Goal: Task Accomplishment & Management: Contribute content

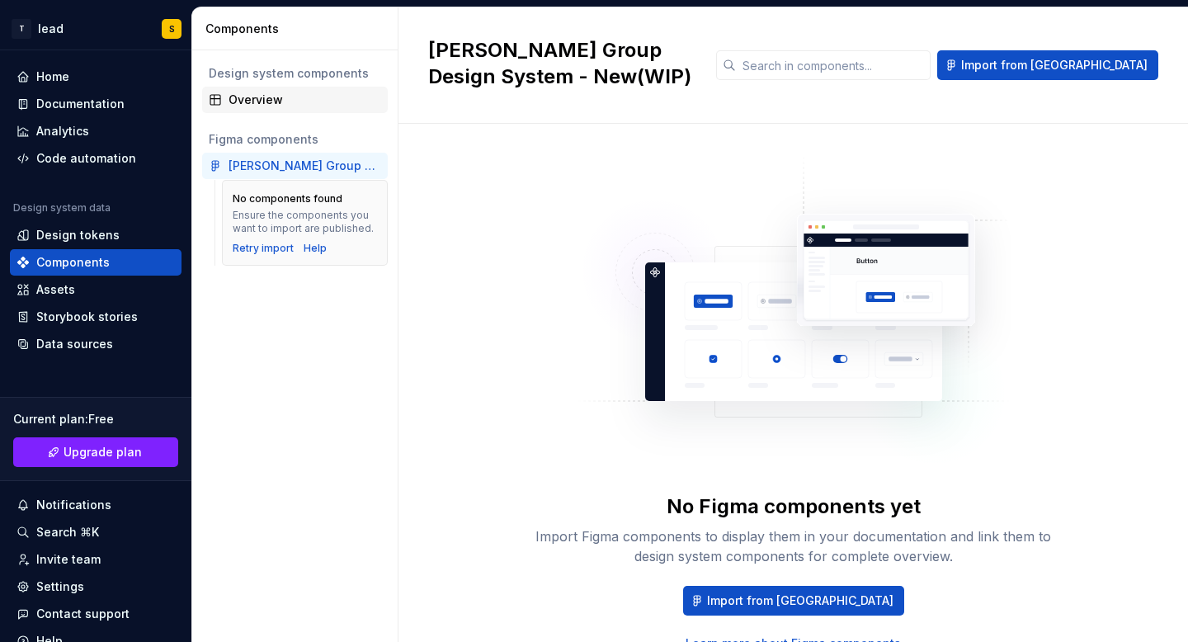
click at [252, 111] on div "Overview" at bounding box center [295, 100] width 186 height 26
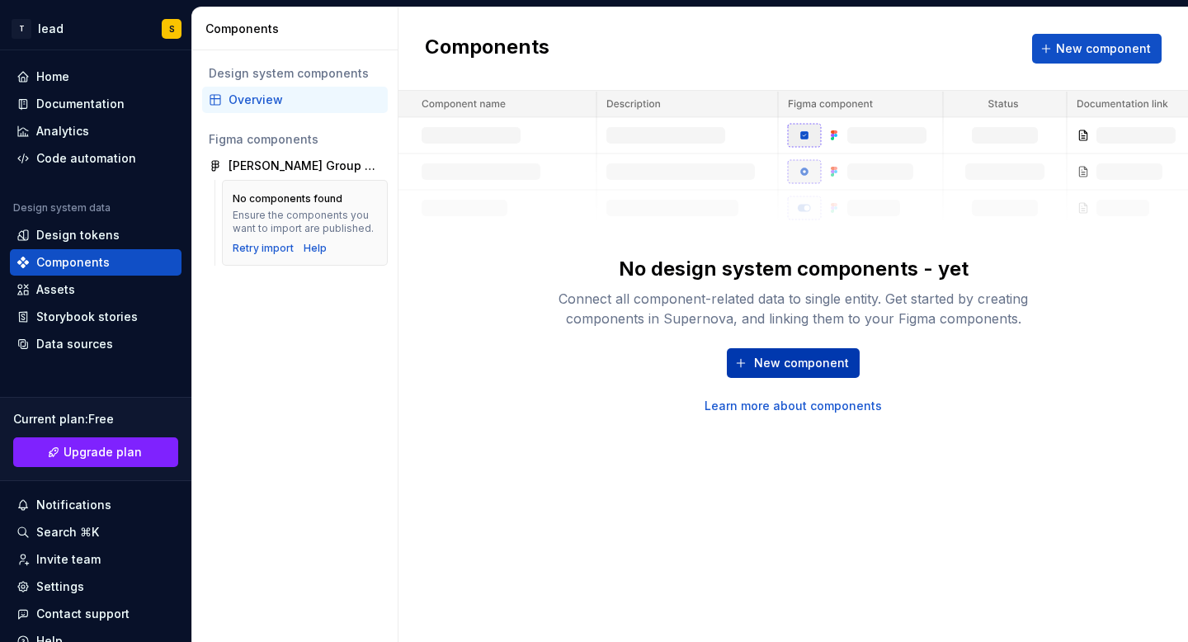
click at [790, 370] on span "New component" at bounding box center [801, 363] width 95 height 17
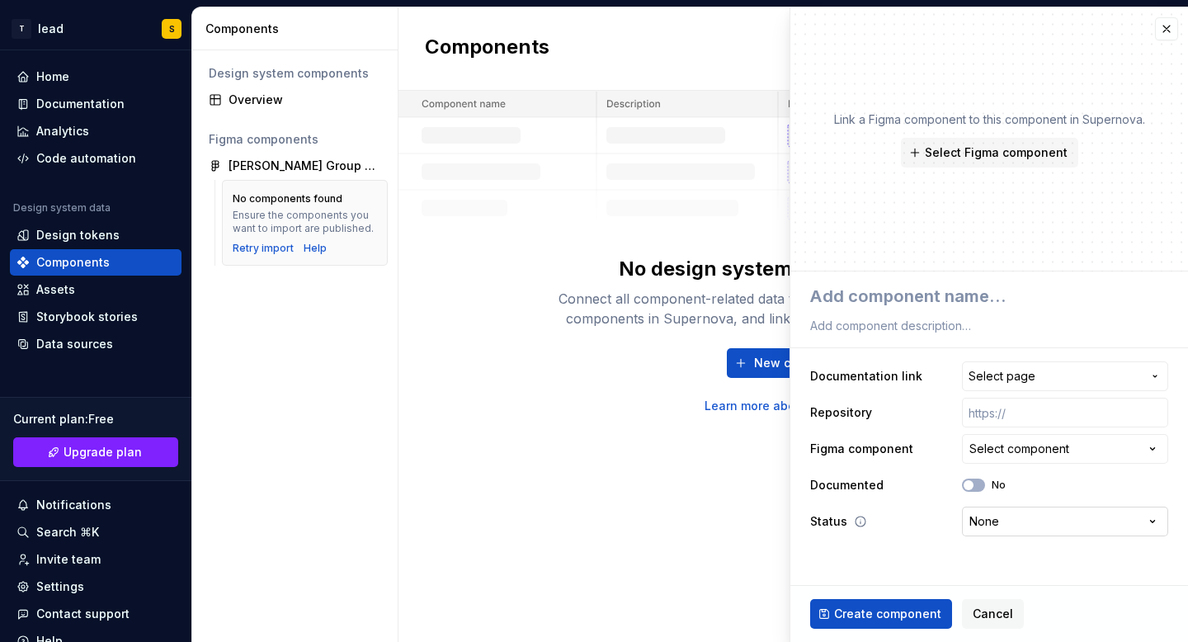
click at [993, 521] on html "**********" at bounding box center [594, 321] width 1188 height 642
click at [951, 560] on html "**********" at bounding box center [594, 321] width 1188 height 642
click at [876, 292] on textarea at bounding box center [986, 296] width 358 height 30
type textarea "*"
type textarea "b"
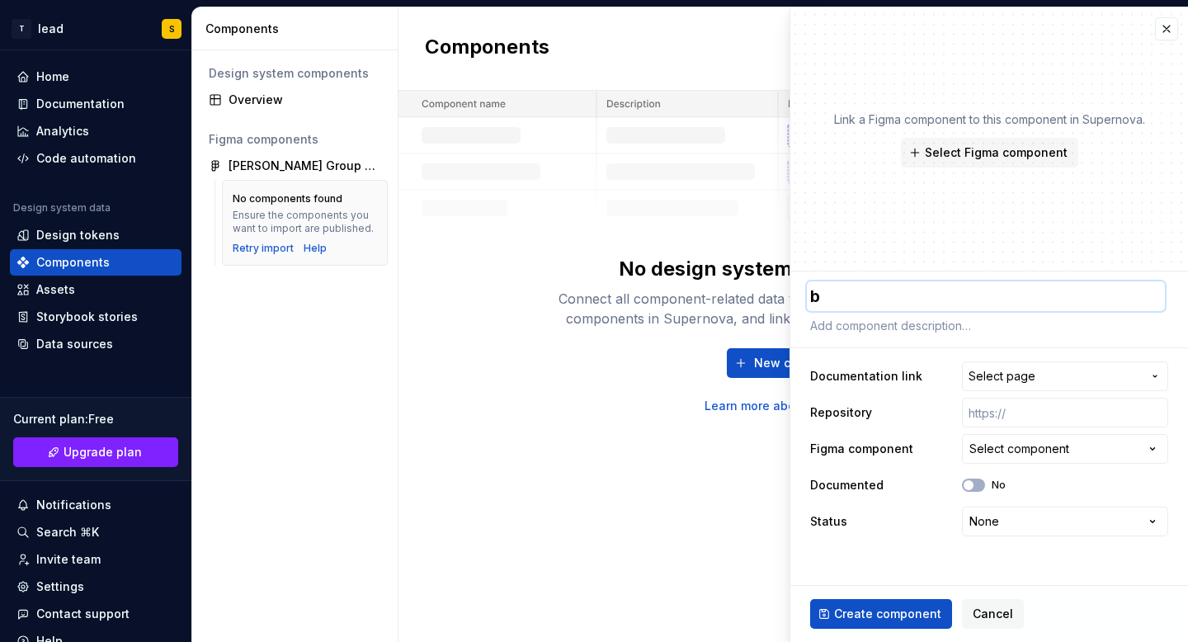
type textarea "*"
type textarea "bu"
type textarea "*"
type textarea "but"
type textarea "*"
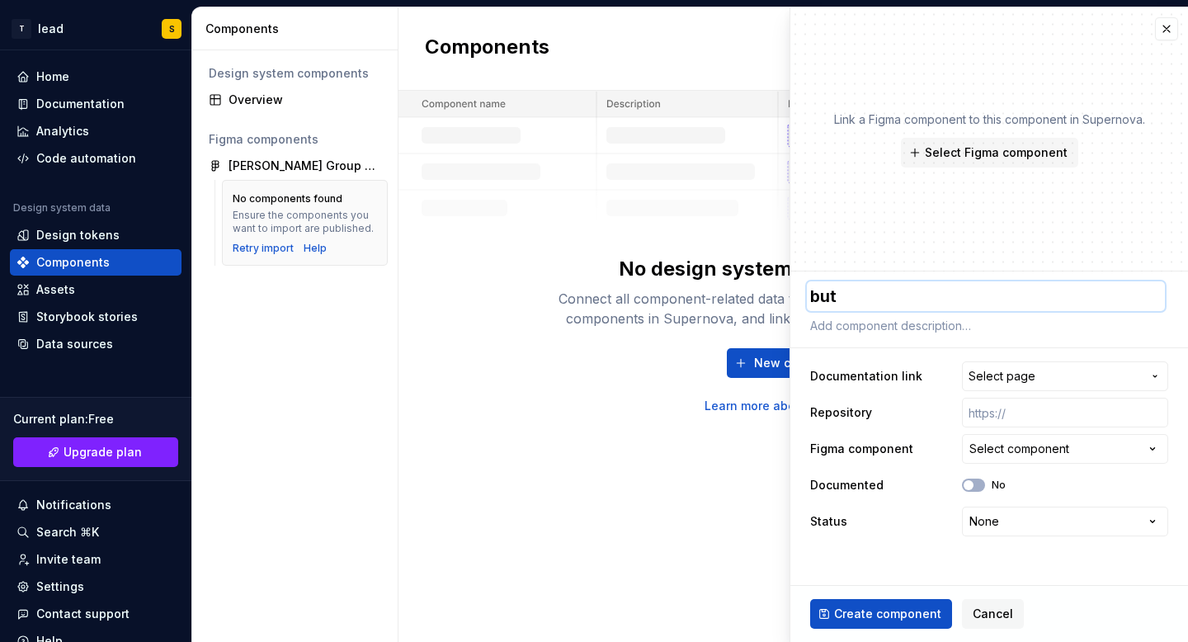
type textarea "butt"
type textarea "*"
type textarea "butto"
type textarea "*"
type textarea "button"
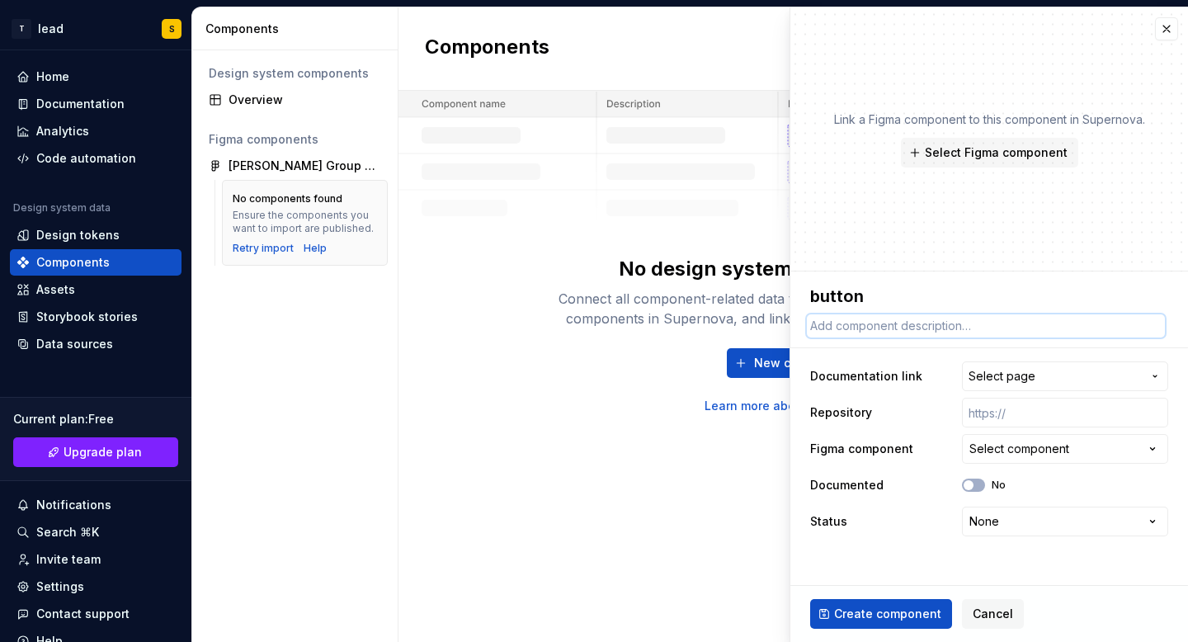
click at [853, 326] on textarea at bounding box center [986, 325] width 358 height 23
click at [870, 321] on textarea at bounding box center [986, 325] width 358 height 23
click at [902, 613] on span "Create component" at bounding box center [887, 614] width 107 height 17
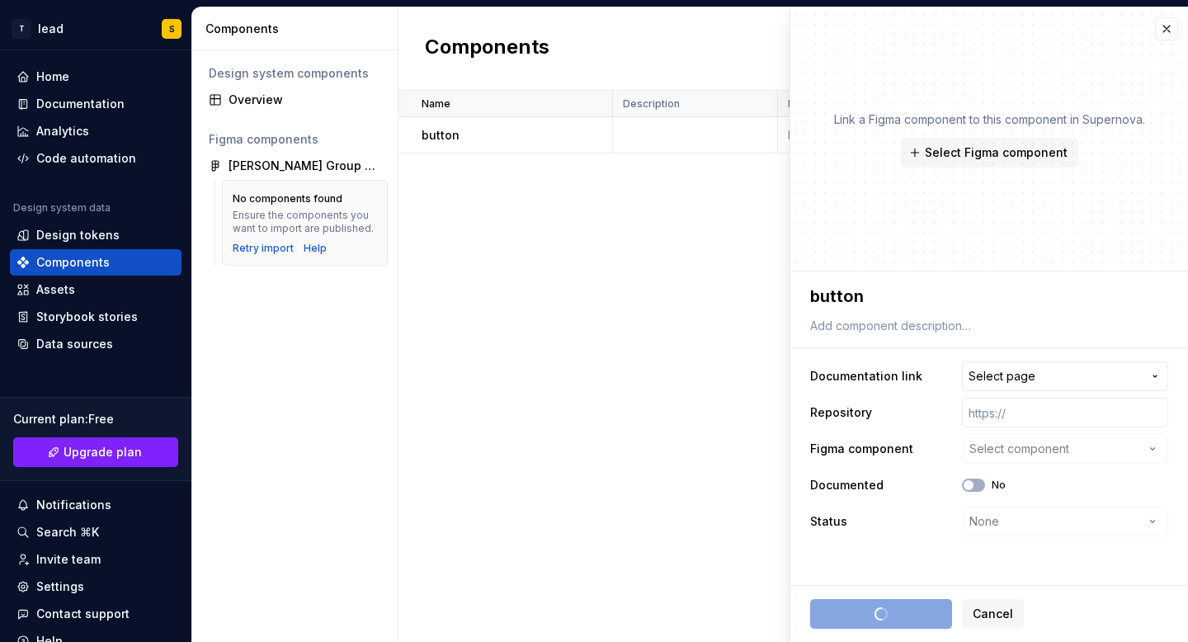
type textarea "*"
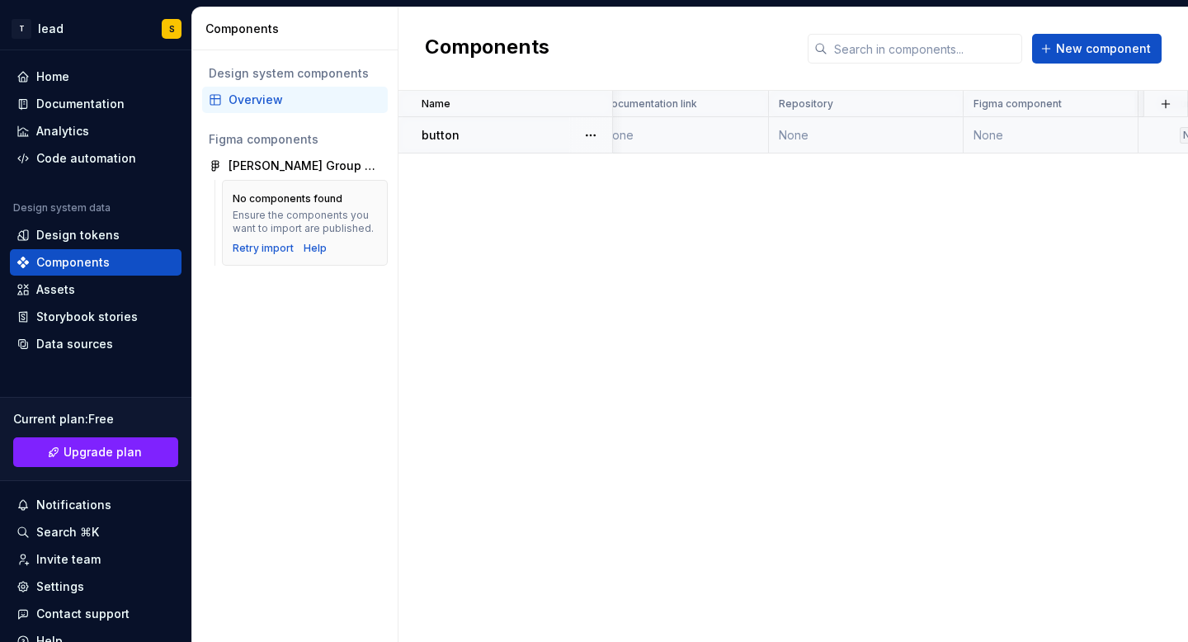
scroll to position [0, 159]
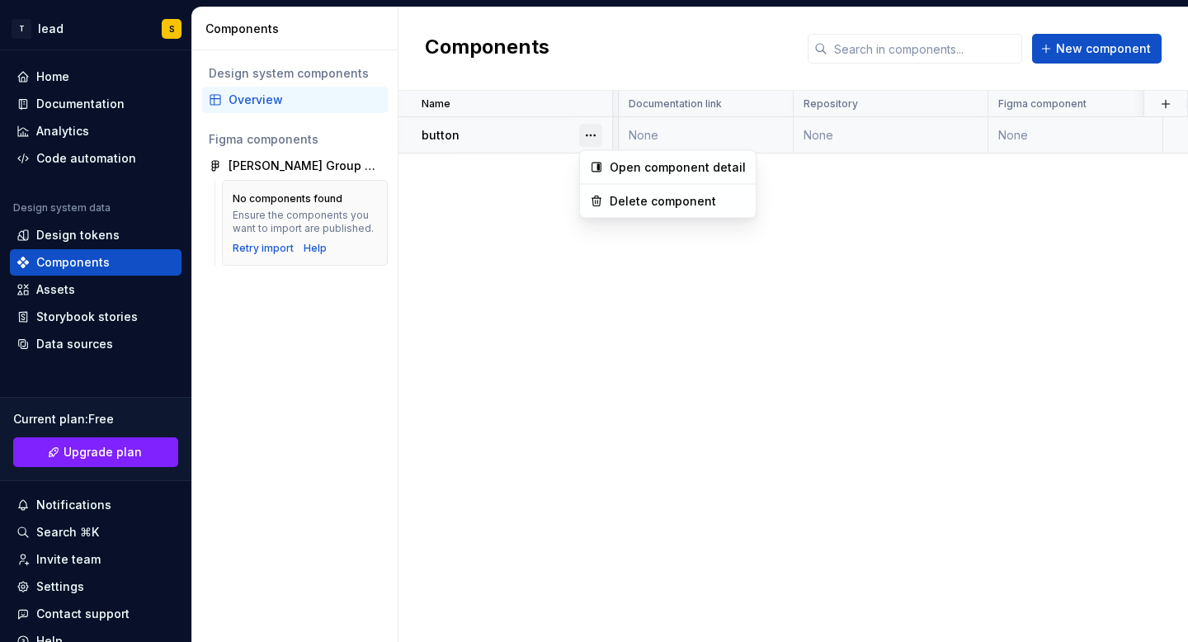
click at [585, 135] on button "button" at bounding box center [590, 135] width 23 height 23
click at [632, 167] on div "Open component detail" at bounding box center [678, 167] width 136 height 17
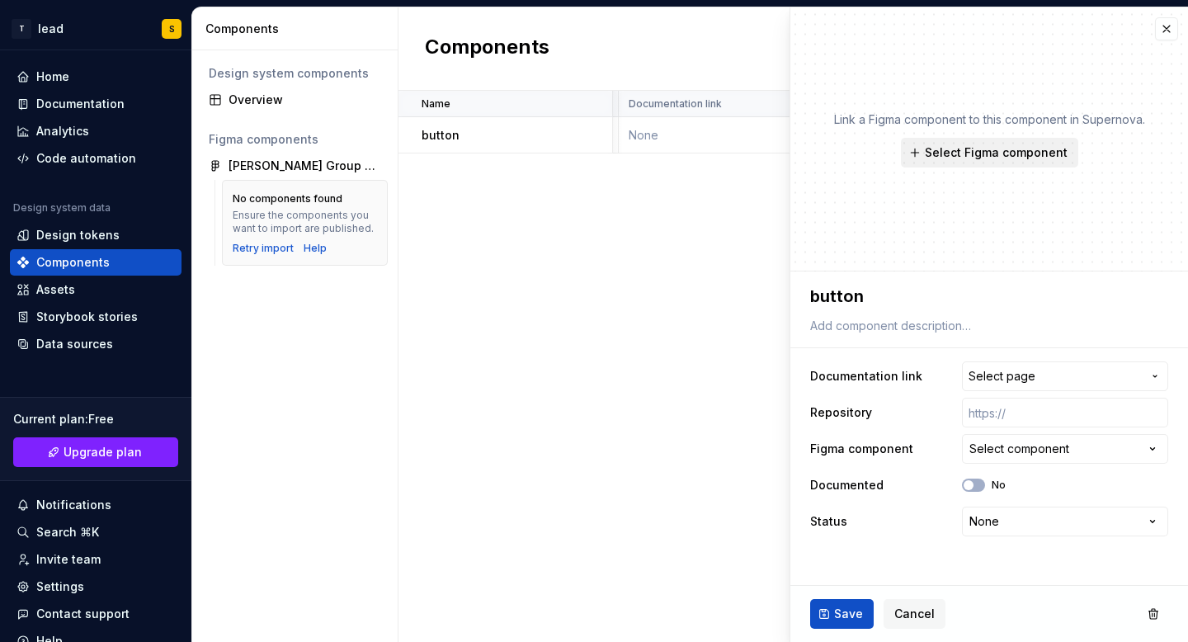
click at [992, 151] on span "Select Figma component" at bounding box center [996, 152] width 143 height 17
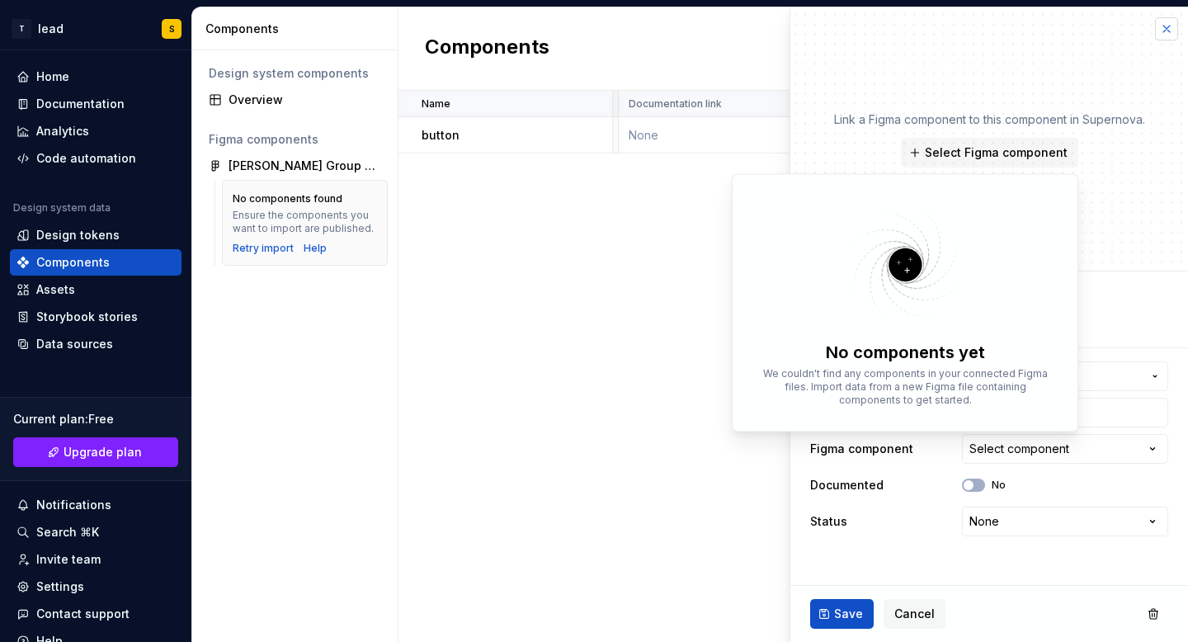
type textarea "*"
click at [1164, 26] on button "button" at bounding box center [1166, 28] width 23 height 23
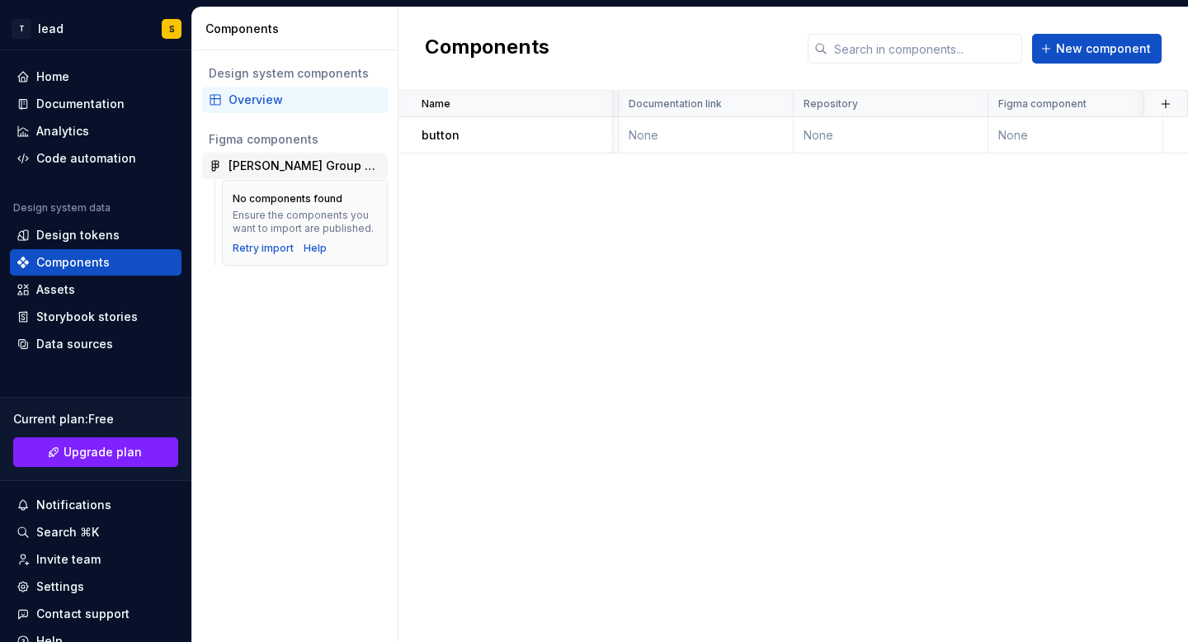
click at [369, 167] on div "[PERSON_NAME] Group Design System - New(WIP)" at bounding box center [305, 166] width 153 height 17
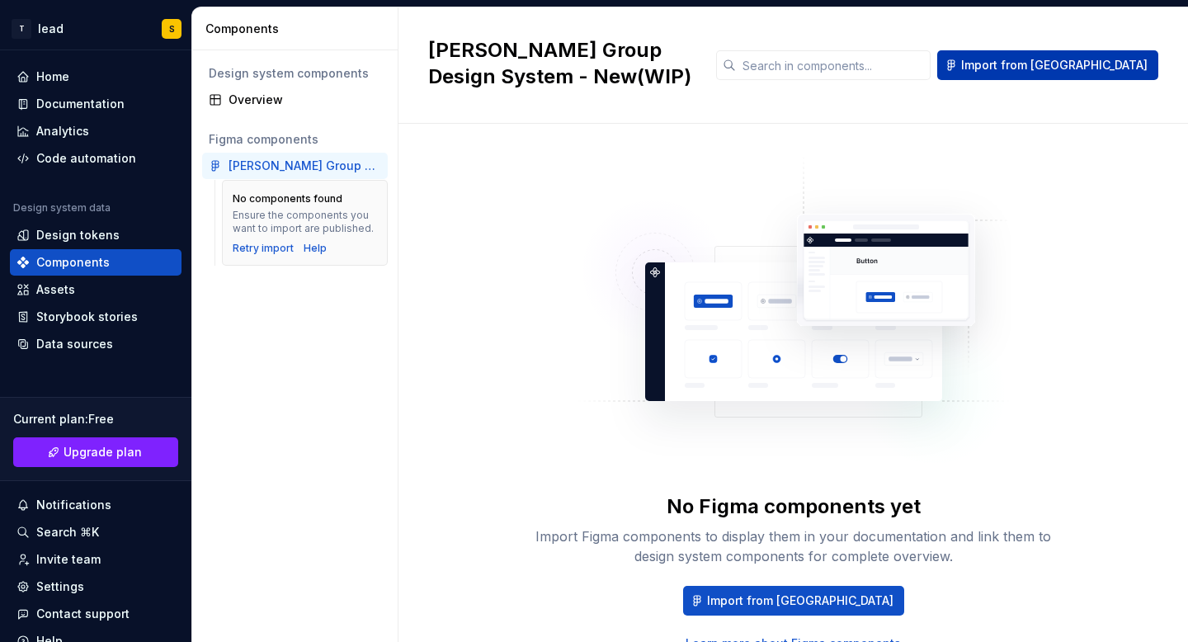
click at [1052, 73] on button "Import from [GEOGRAPHIC_DATA]" at bounding box center [1047, 65] width 221 height 30
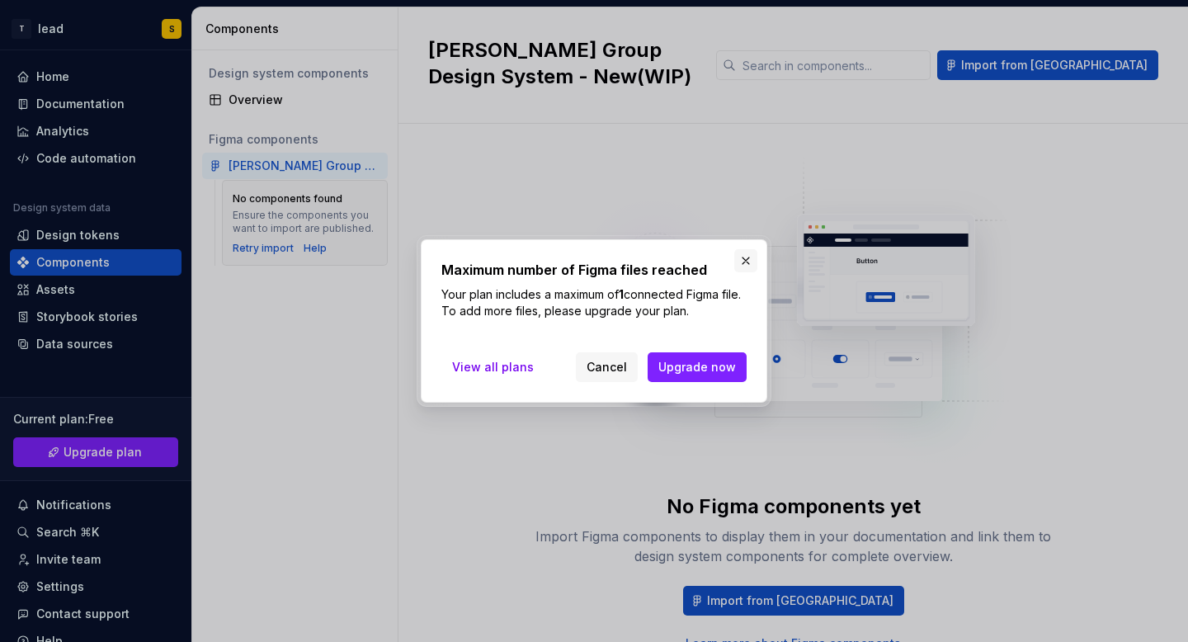
click at [743, 255] on button "button" at bounding box center [745, 260] width 23 height 23
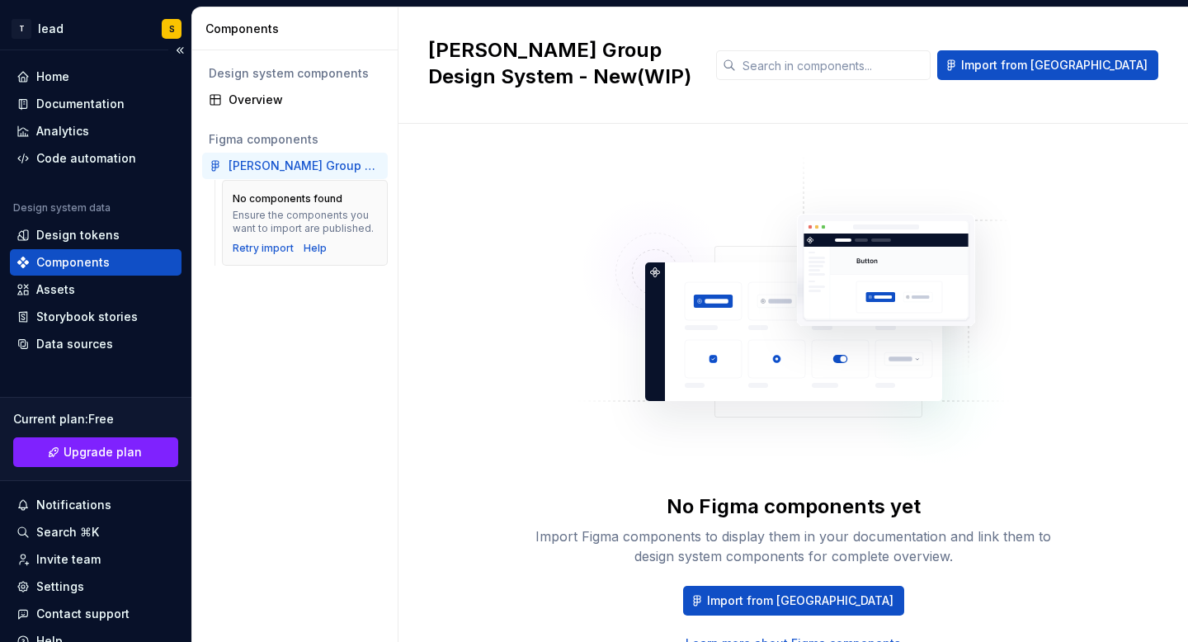
click at [54, 262] on div "Components" at bounding box center [72, 262] width 73 height 17
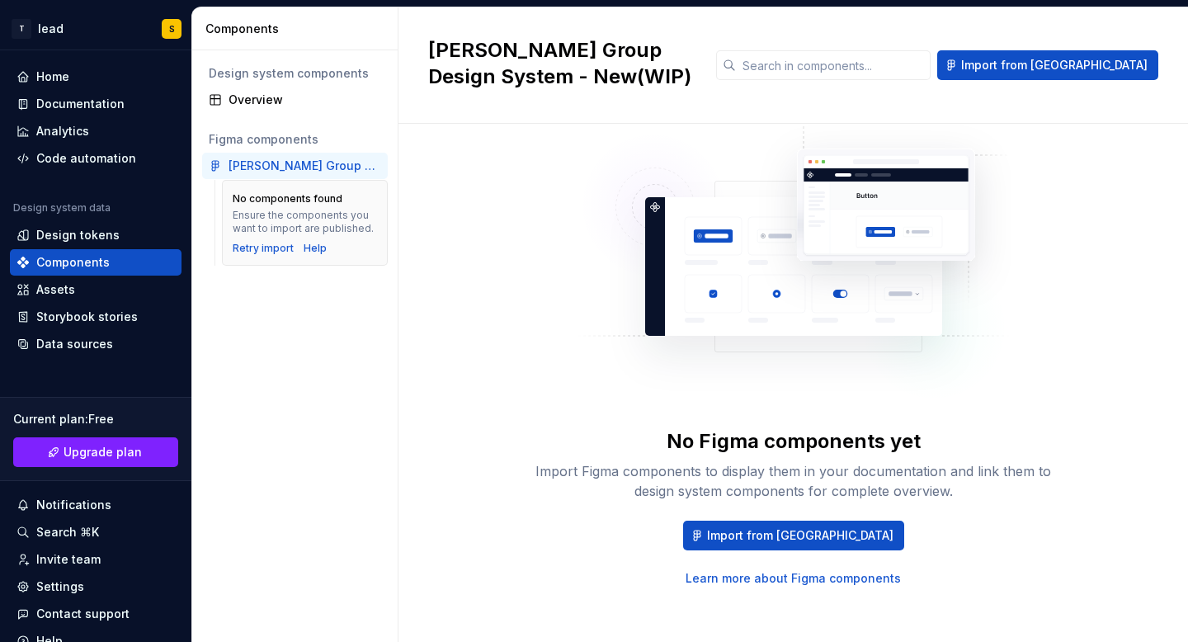
scroll to position [73, 0]
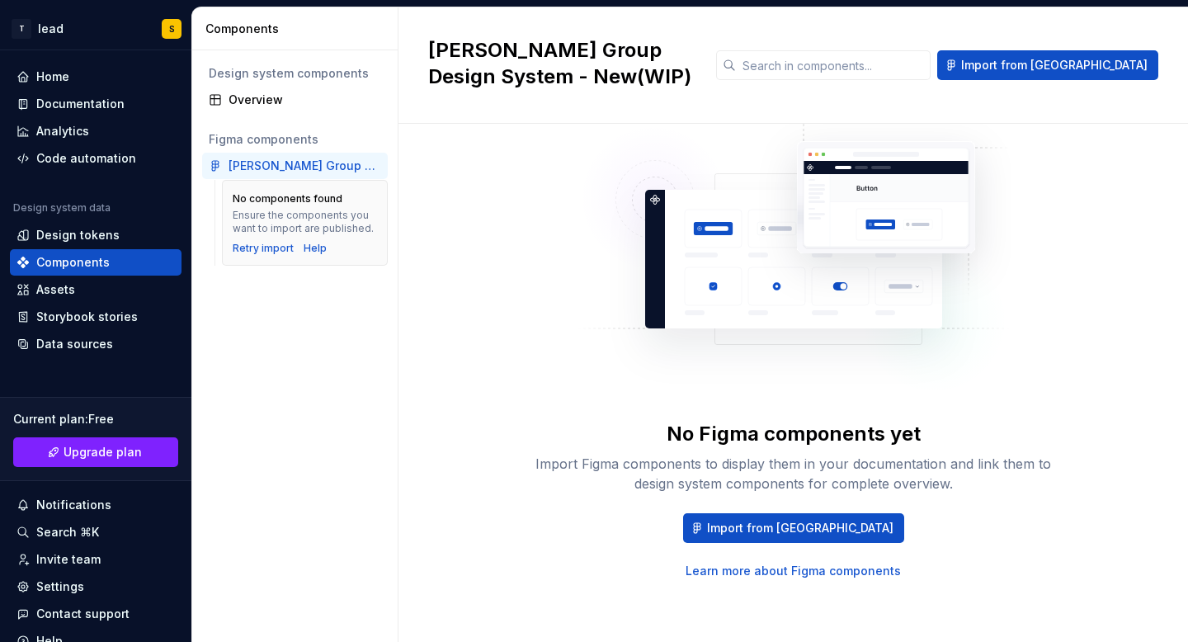
click at [260, 72] on div "Design system components" at bounding box center [295, 73] width 172 height 17
click at [238, 101] on div "Overview" at bounding box center [305, 100] width 153 height 17
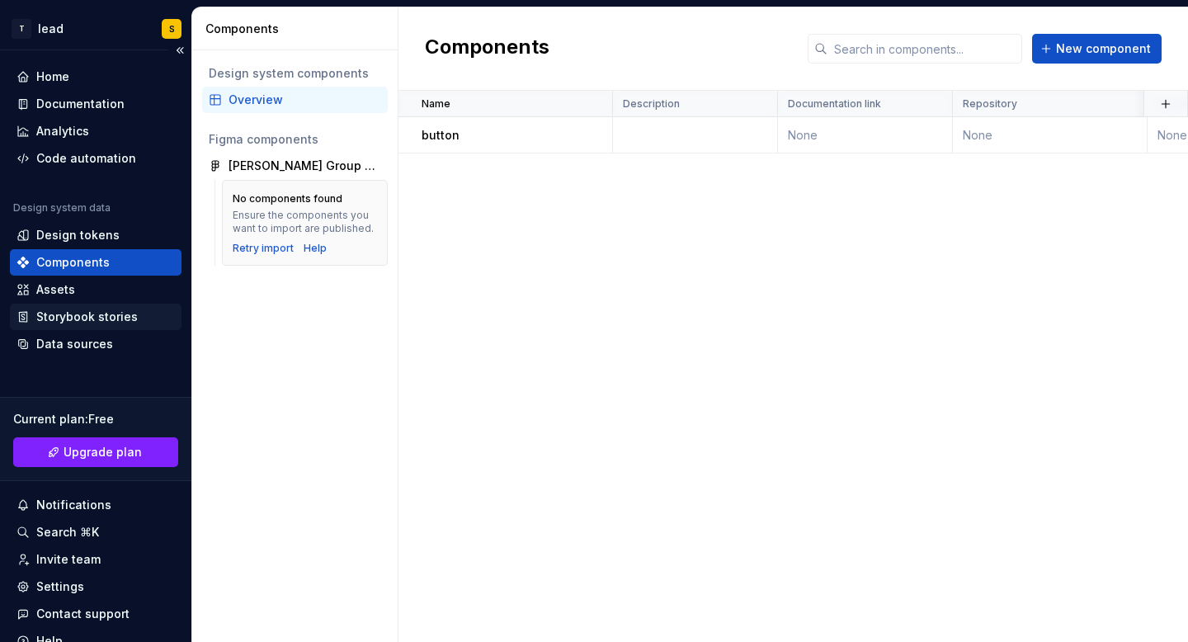
click at [87, 317] on div "Storybook stories" at bounding box center [86, 317] width 101 height 17
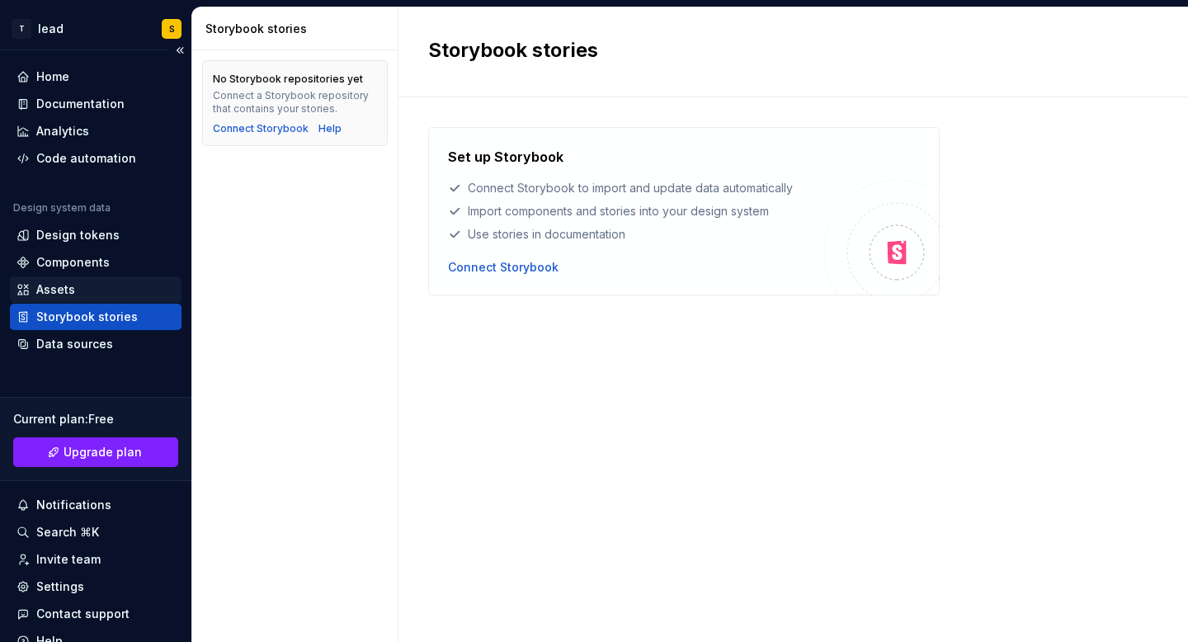
click at [46, 288] on div "Assets" at bounding box center [55, 289] width 39 height 17
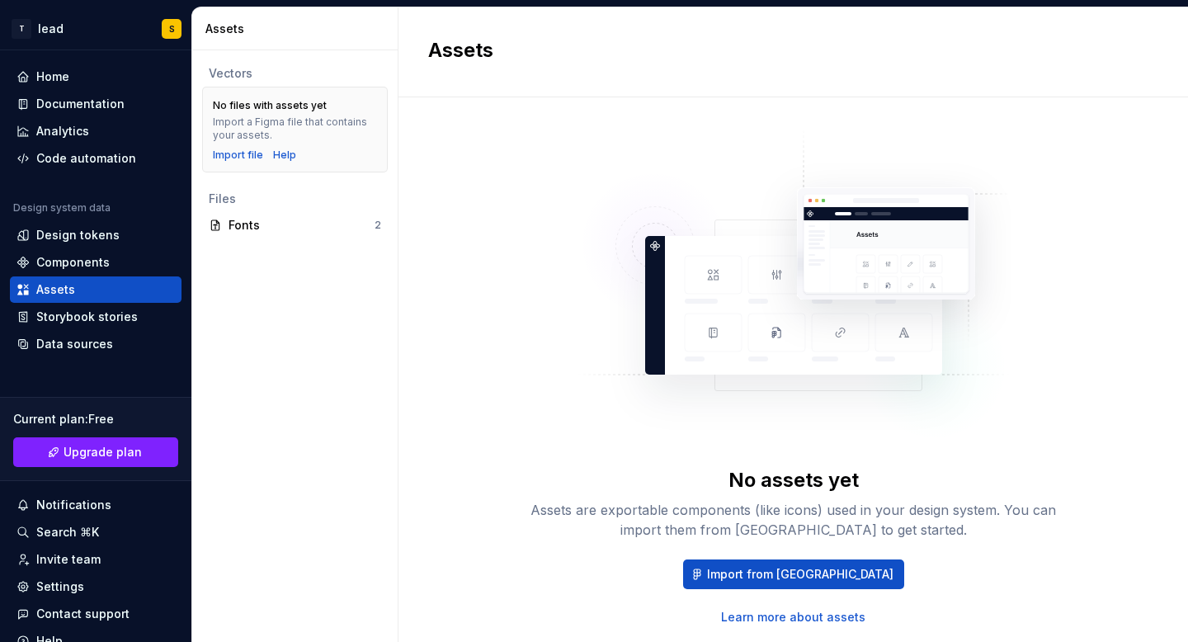
scroll to position [6, 0]
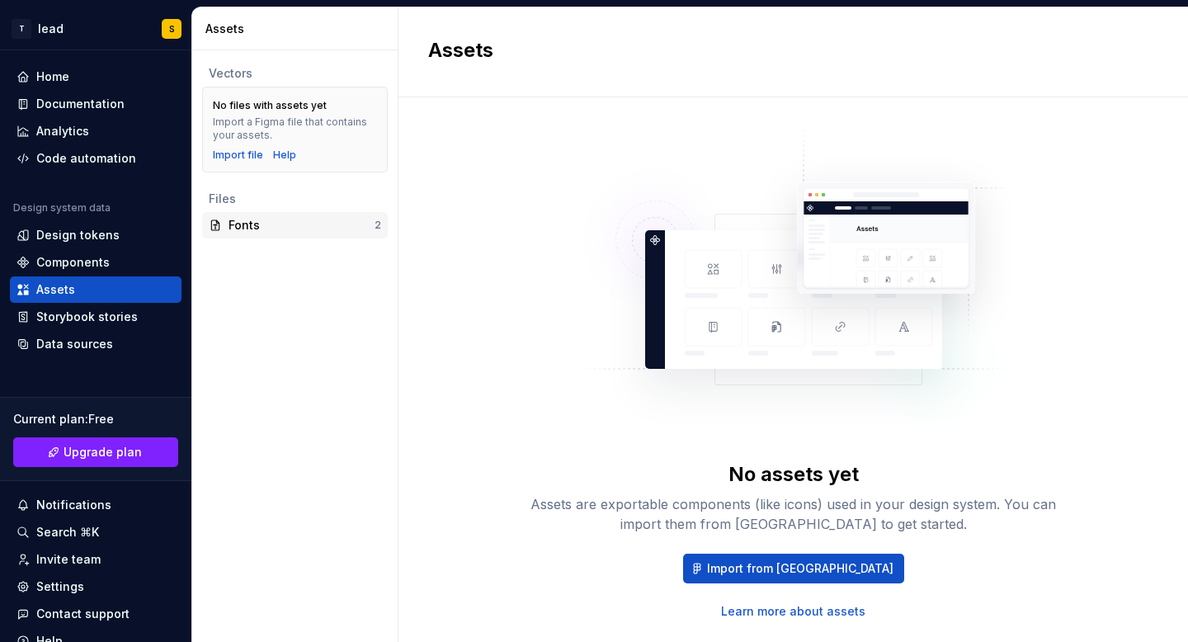
click at [237, 229] on div "Fonts" at bounding box center [302, 225] width 146 height 17
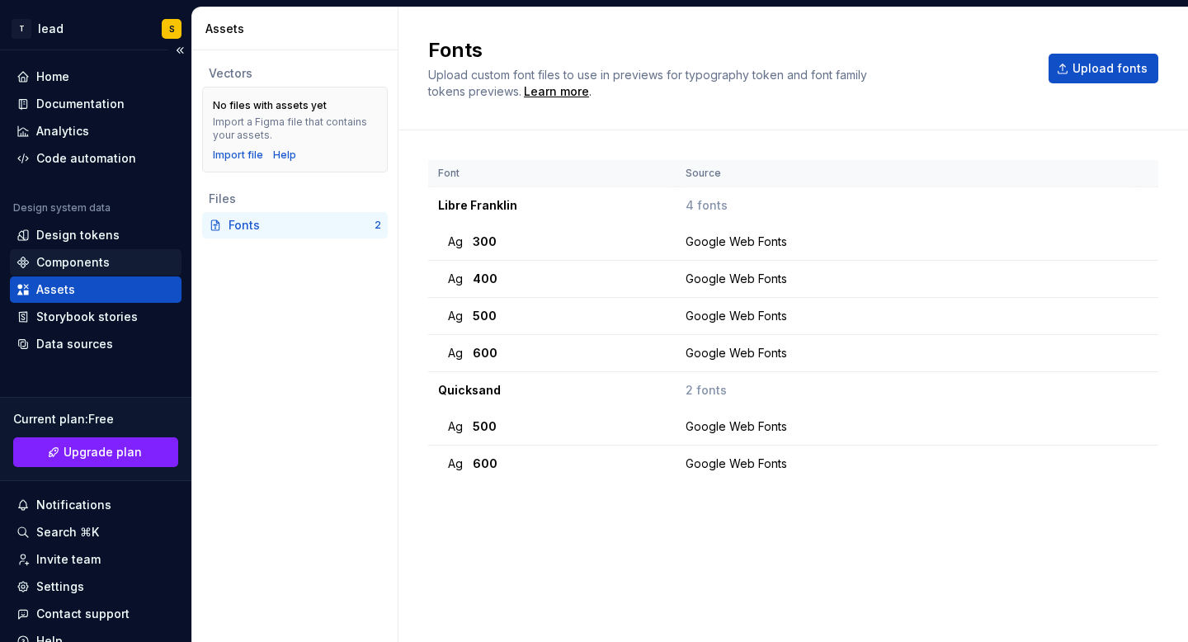
click at [91, 259] on div "Components" at bounding box center [72, 262] width 73 height 17
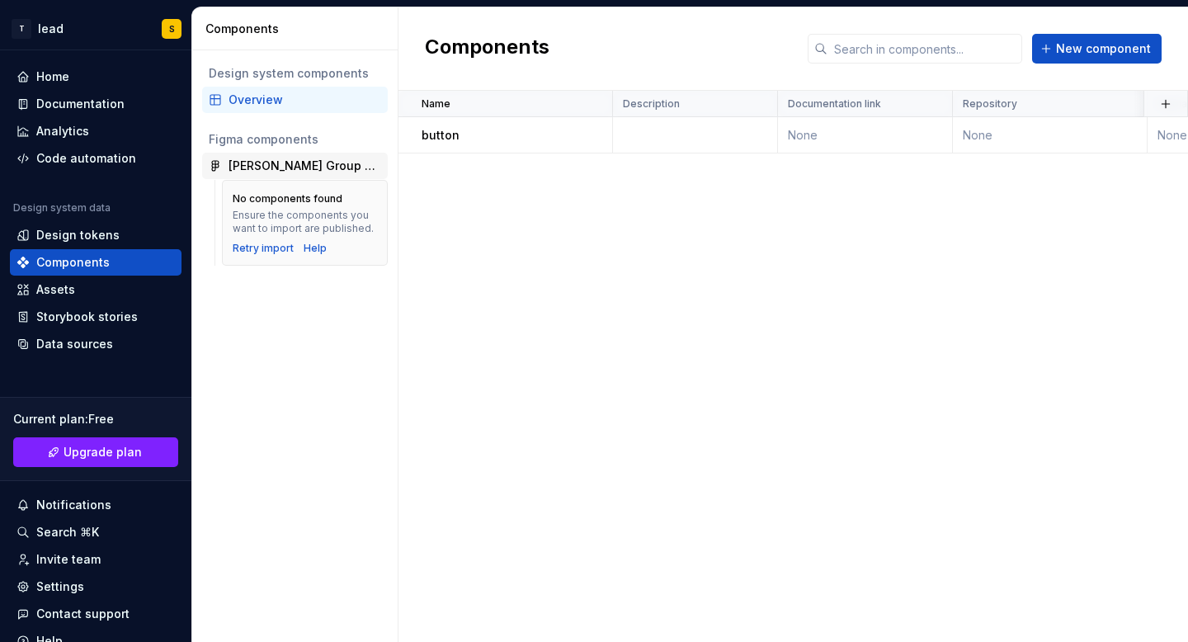
click at [371, 167] on div "[PERSON_NAME] Group Design System - New(WIP)" at bounding box center [305, 166] width 153 height 17
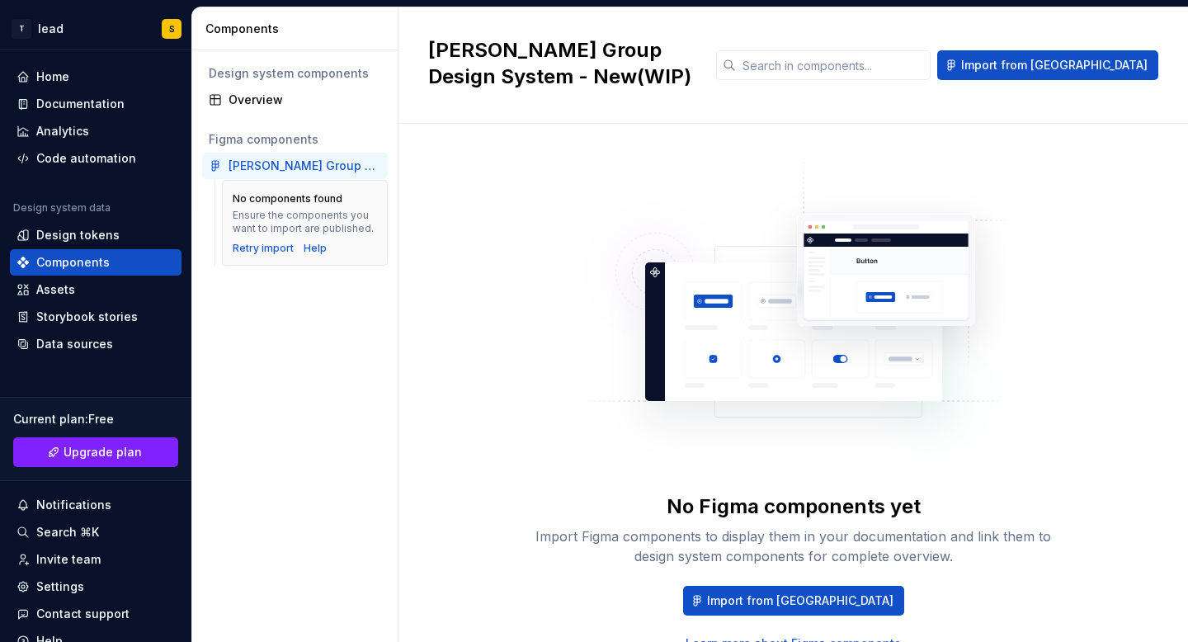
click at [374, 170] on div "[PERSON_NAME] Group Design System - New(WIP)" at bounding box center [305, 166] width 153 height 17
click at [374, 171] on div "[PERSON_NAME] Group Design System - New(WIP)" at bounding box center [305, 166] width 153 height 17
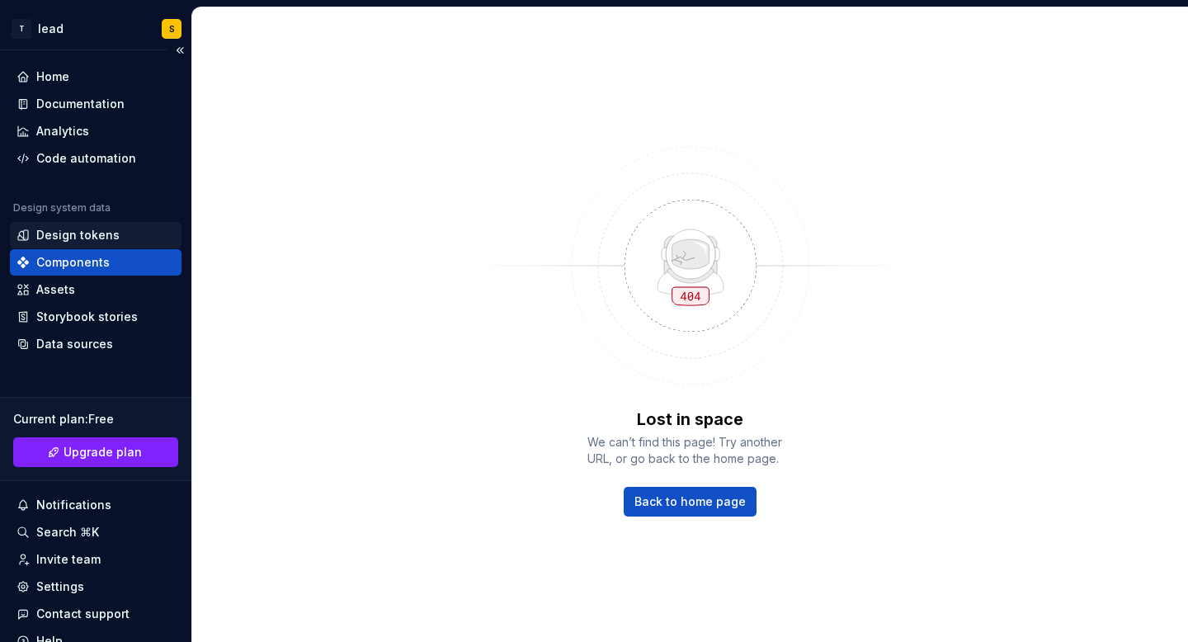
click at [71, 232] on div "Design tokens" at bounding box center [77, 235] width 83 height 17
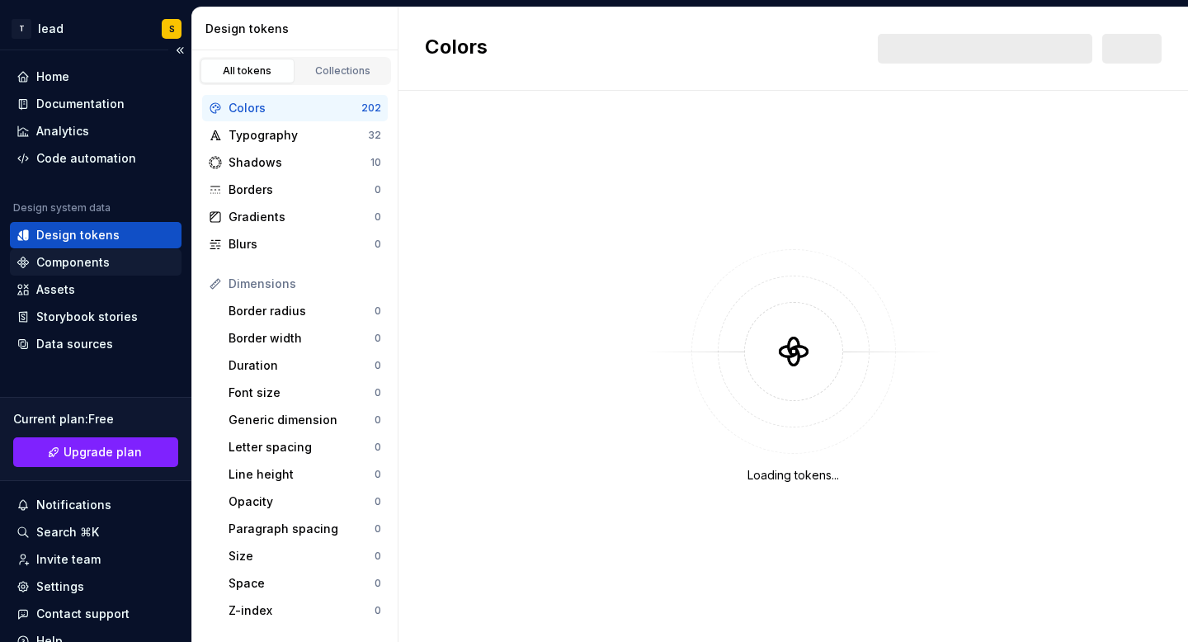
click at [46, 264] on div "Components" at bounding box center [72, 262] width 73 height 17
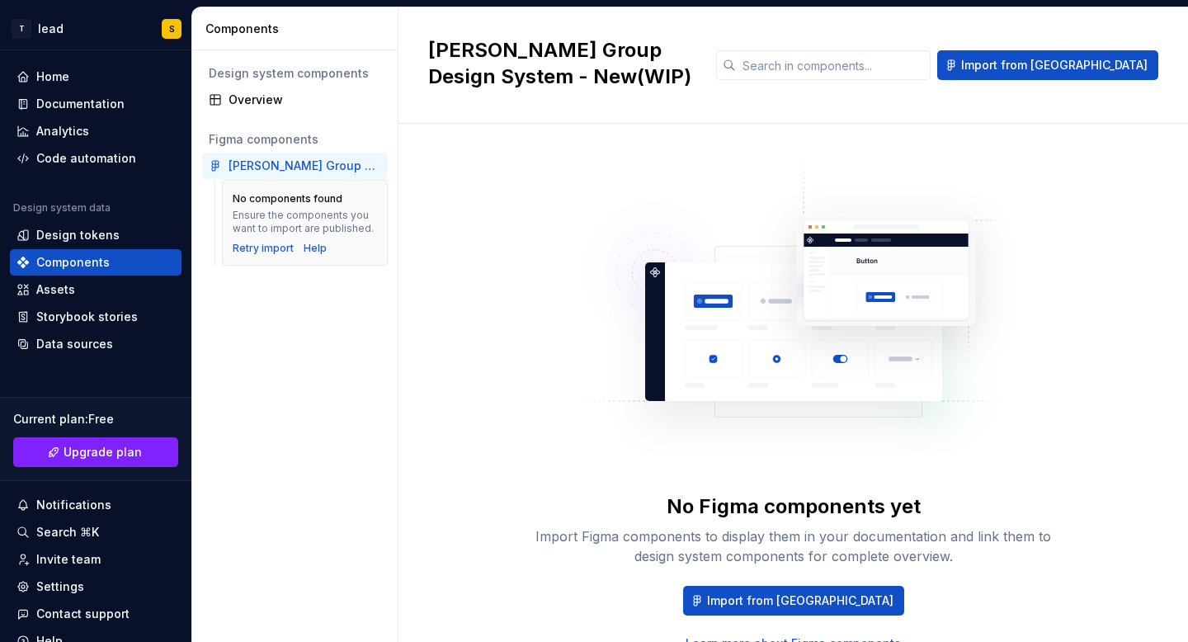
click at [335, 170] on div "[PERSON_NAME] Group Design System - New(WIP)" at bounding box center [305, 166] width 153 height 17
click at [1070, 72] on span "Import from [GEOGRAPHIC_DATA]" at bounding box center [1054, 65] width 186 height 17
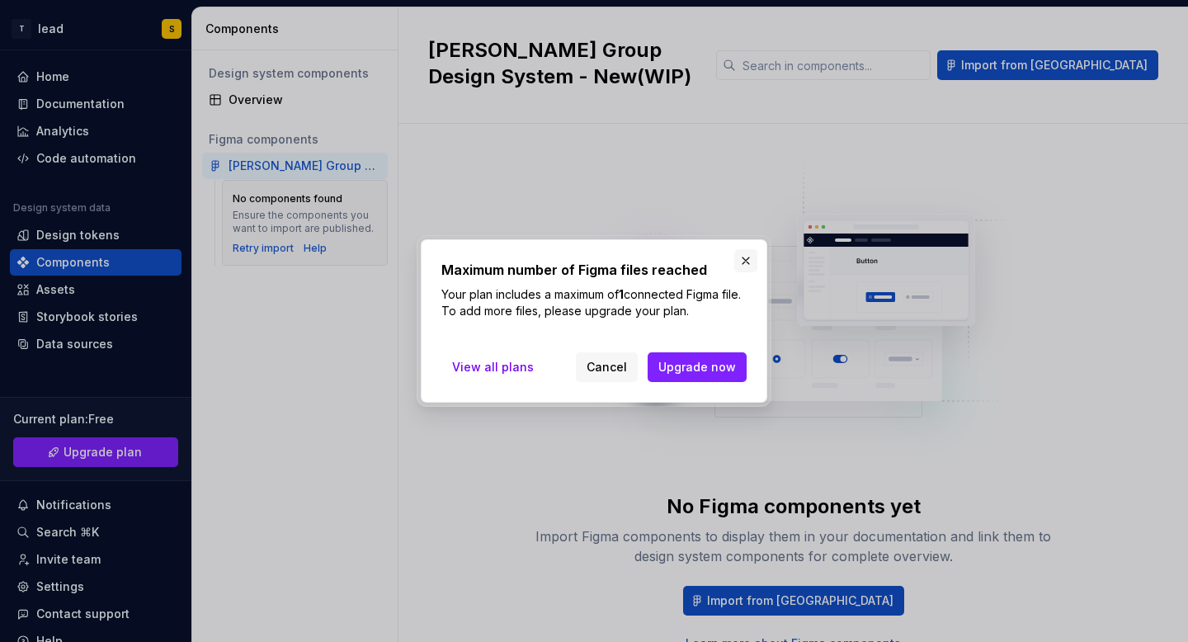
click at [743, 262] on button "button" at bounding box center [745, 260] width 23 height 23
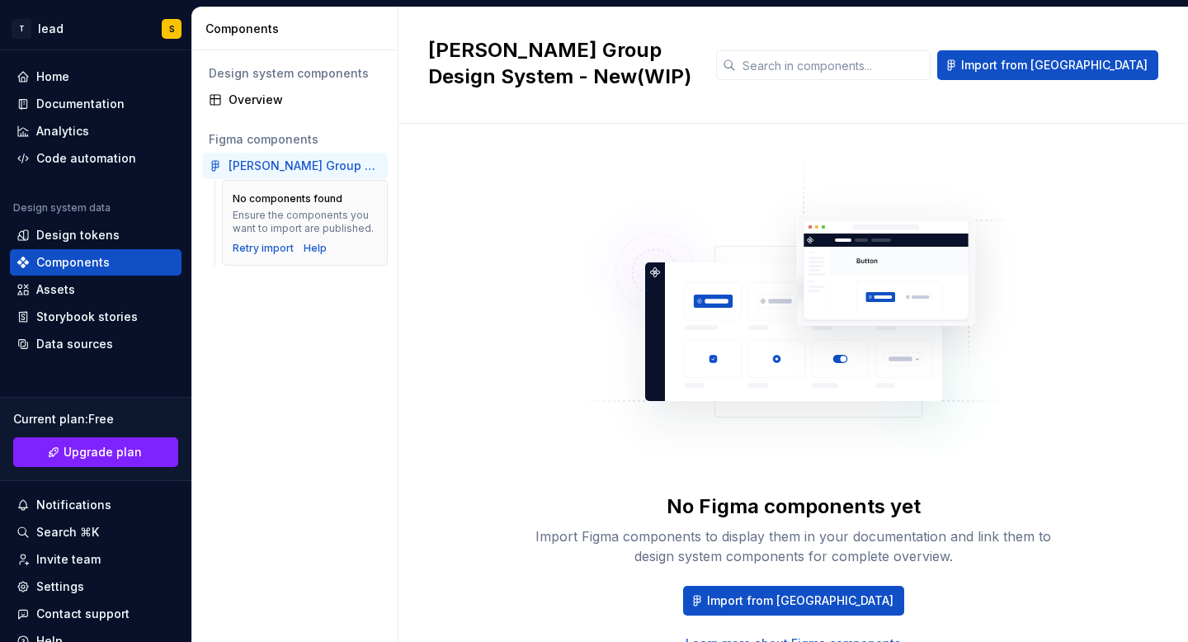
scroll to position [73, 0]
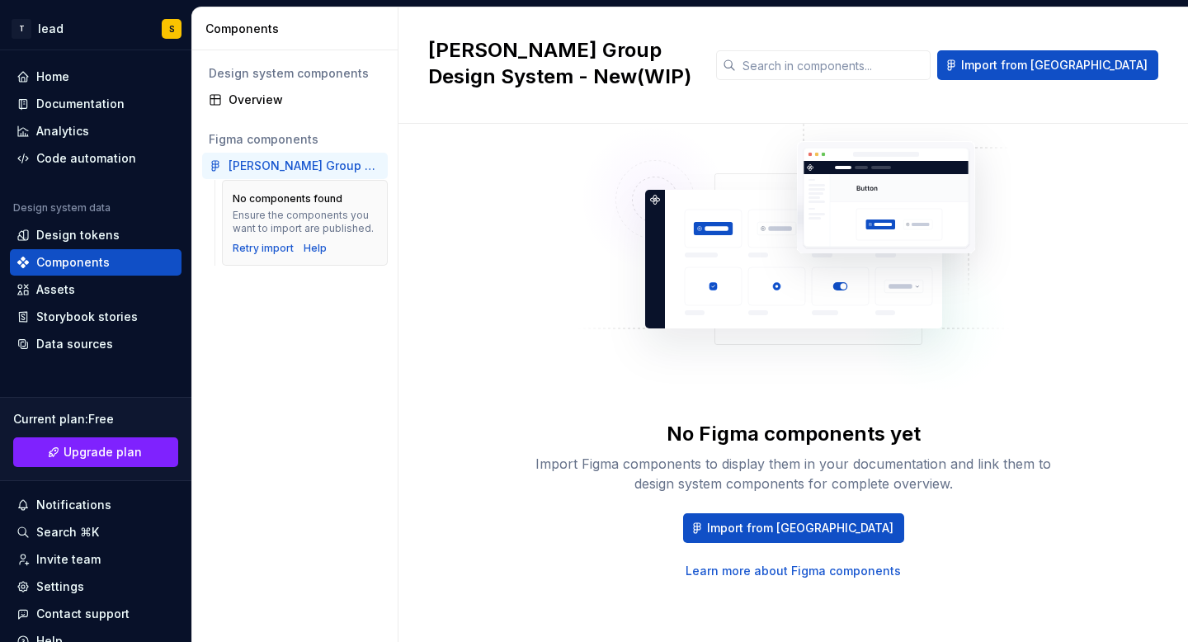
click at [757, 573] on link "Learn more about Figma components" at bounding box center [793, 571] width 215 height 17
click at [56, 353] on div "Data sources" at bounding box center [96, 344] width 172 height 26
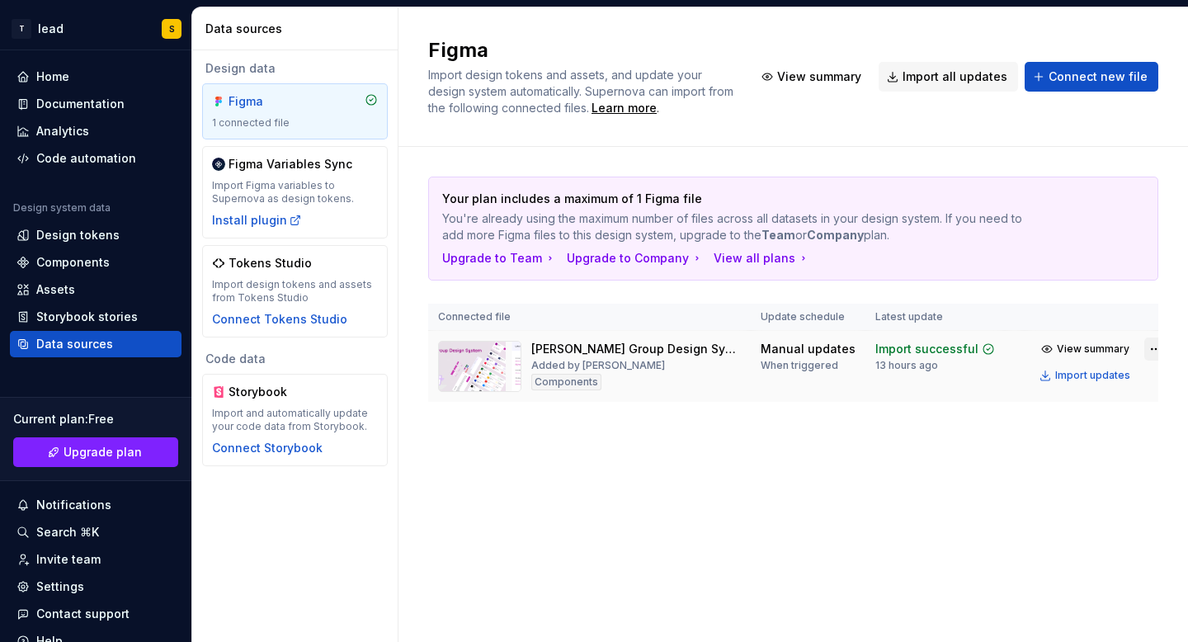
click at [1139, 348] on html "T lead S Home Documentation Analytics Code automation Design system data Design…" at bounding box center [594, 321] width 1188 height 642
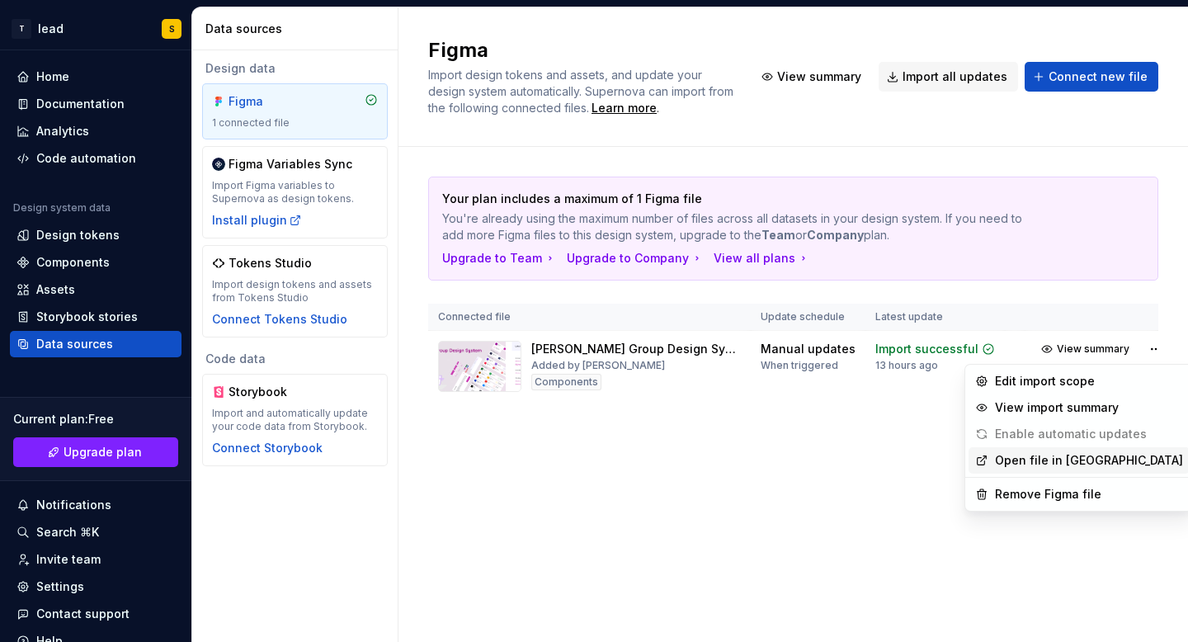
click at [1096, 469] on div "Open file in [GEOGRAPHIC_DATA]" at bounding box center [1079, 460] width 221 height 26
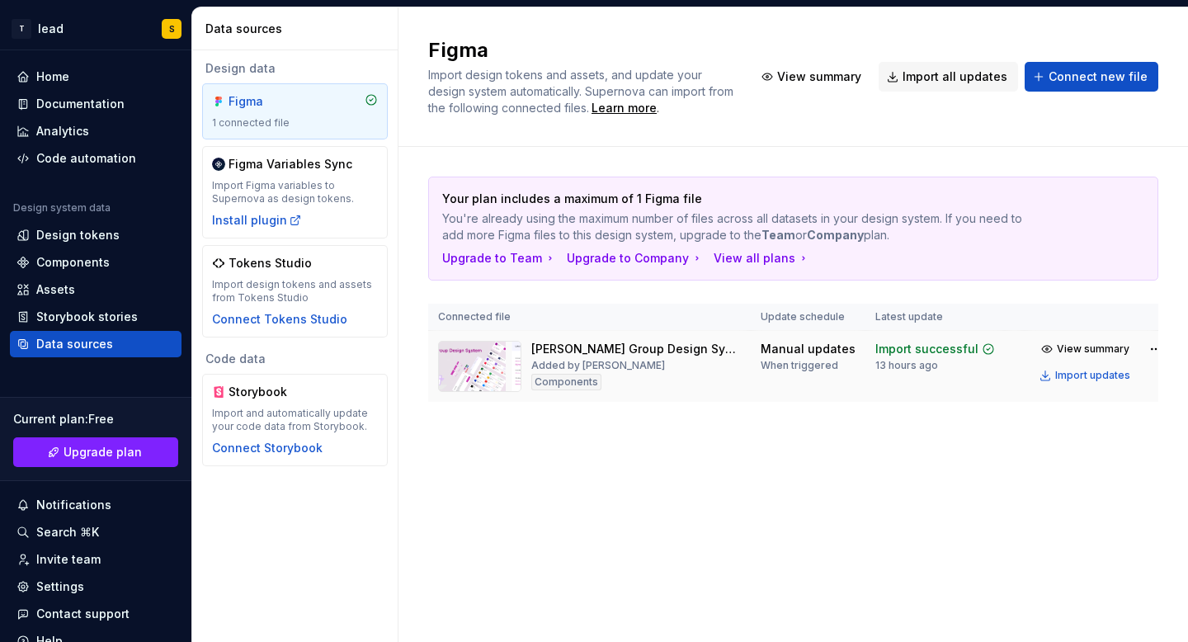
click at [490, 361] on img at bounding box center [479, 366] width 83 height 51
click at [597, 349] on div "[PERSON_NAME] Group Design System - New(WIP)" at bounding box center [636, 349] width 210 height 17
click at [573, 382] on div "Components" at bounding box center [566, 382] width 70 height 17
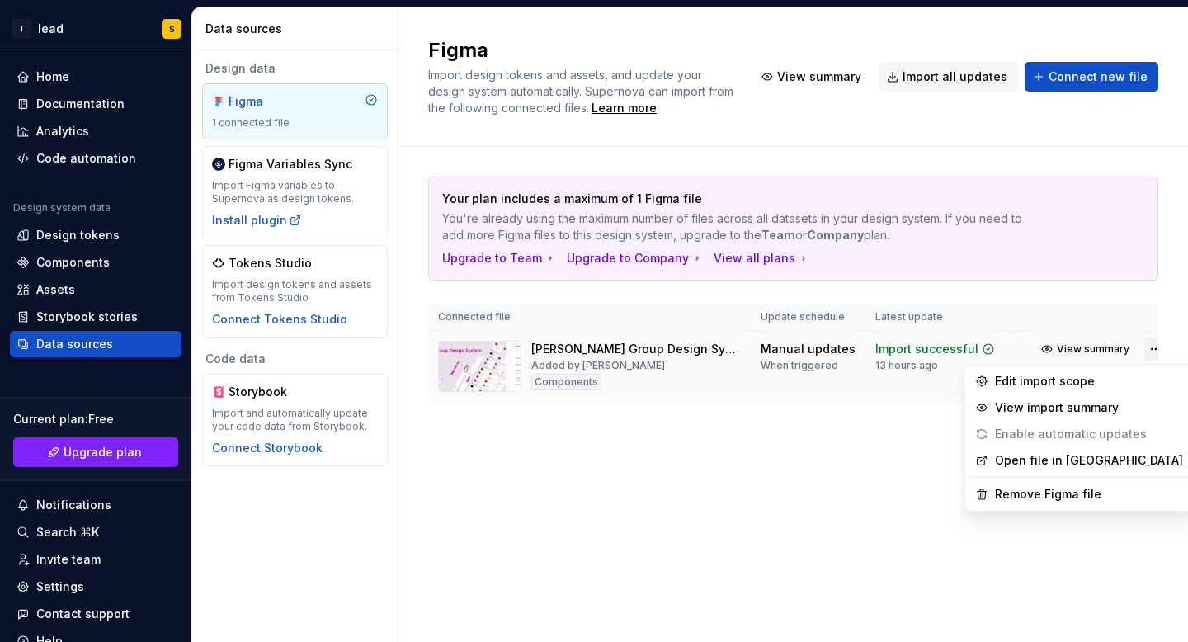
click at [1143, 347] on html "T lead S Home Documentation Analytics Code automation Design system data Design…" at bounding box center [594, 321] width 1188 height 642
click at [1013, 494] on div "Remove Figma file" at bounding box center [1089, 494] width 188 height 17
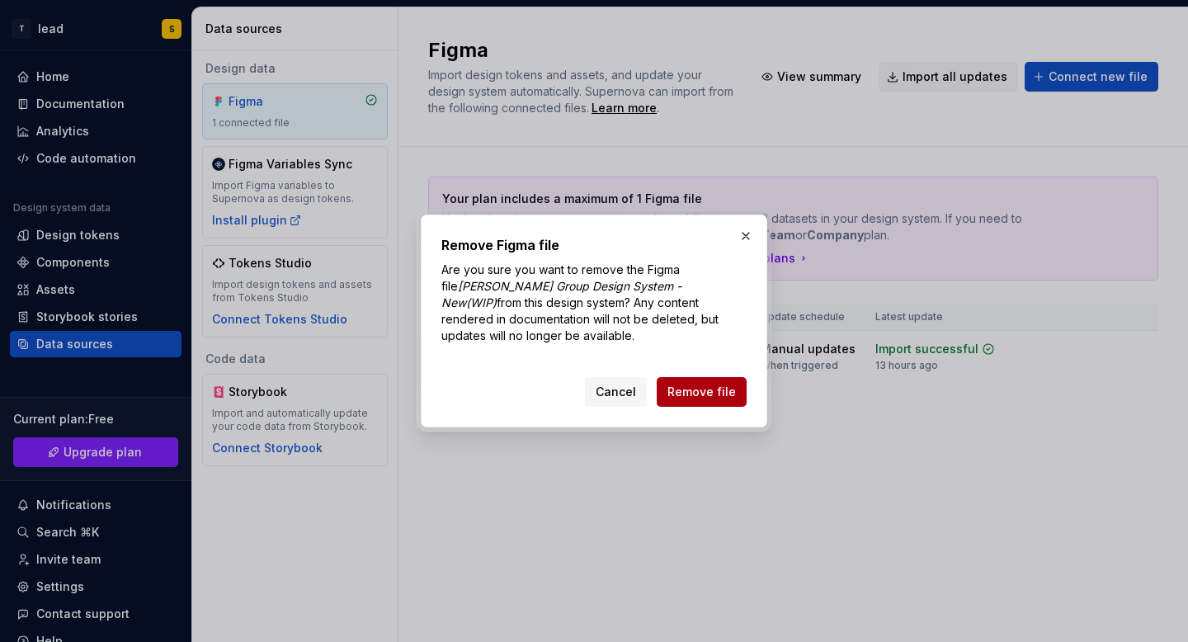
click at [696, 389] on span "Remove file" at bounding box center [701, 392] width 68 height 17
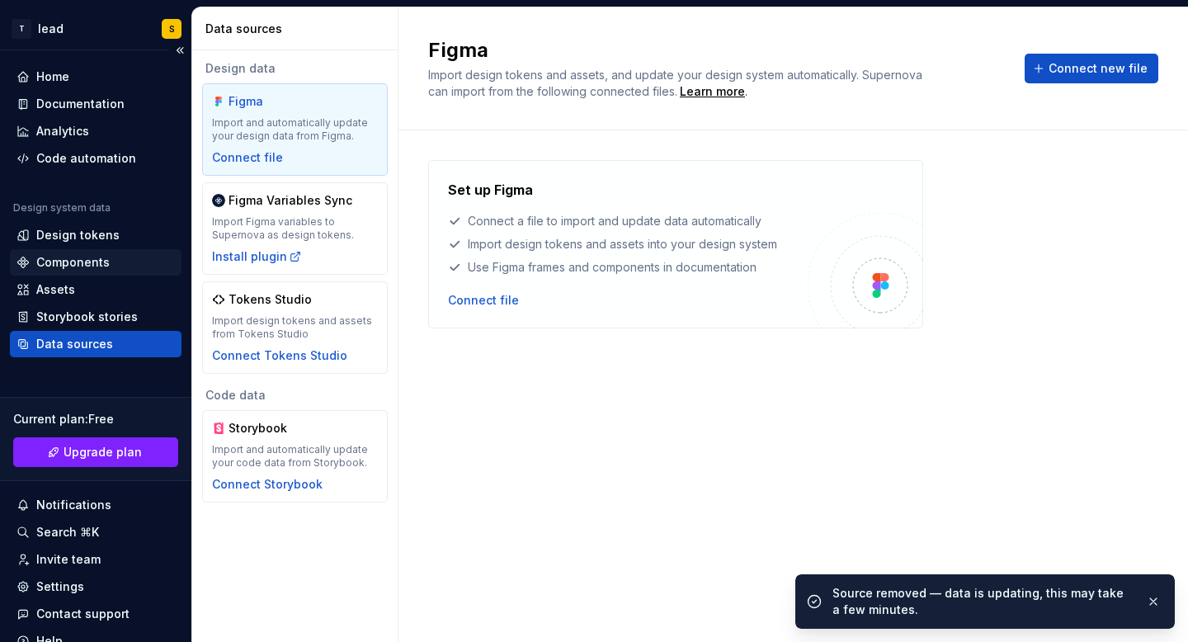
click at [106, 267] on div "Components" at bounding box center [72, 262] width 73 height 17
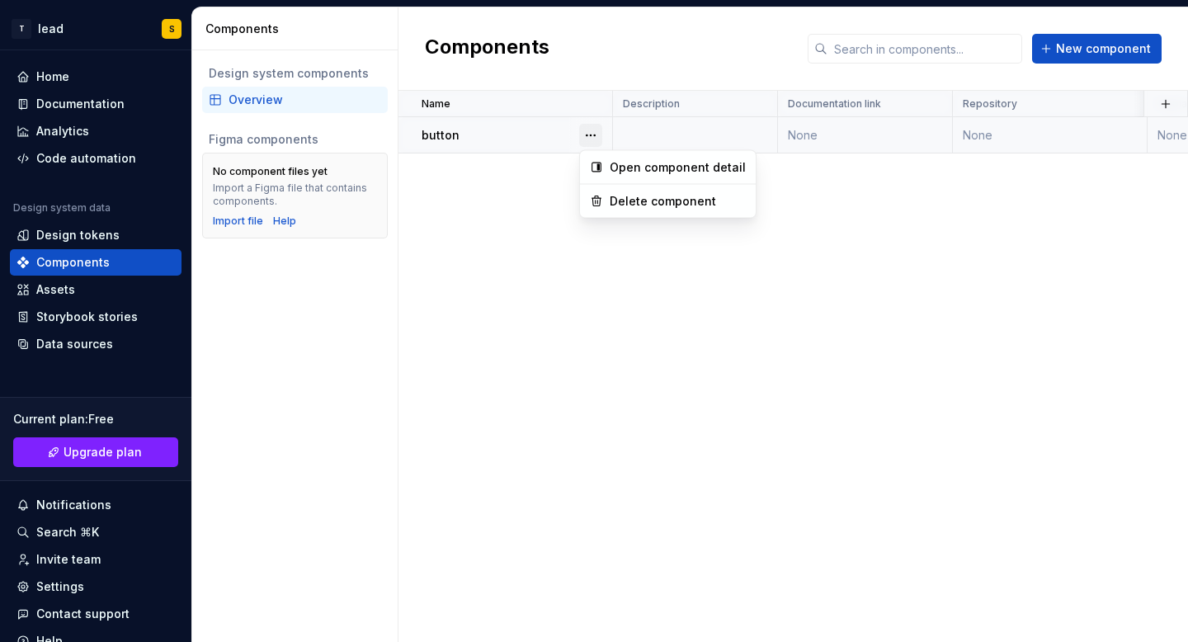
click at [597, 138] on button "button" at bounding box center [590, 135] width 23 height 23
click at [608, 197] on div "Delete component" at bounding box center [667, 201] width 169 height 26
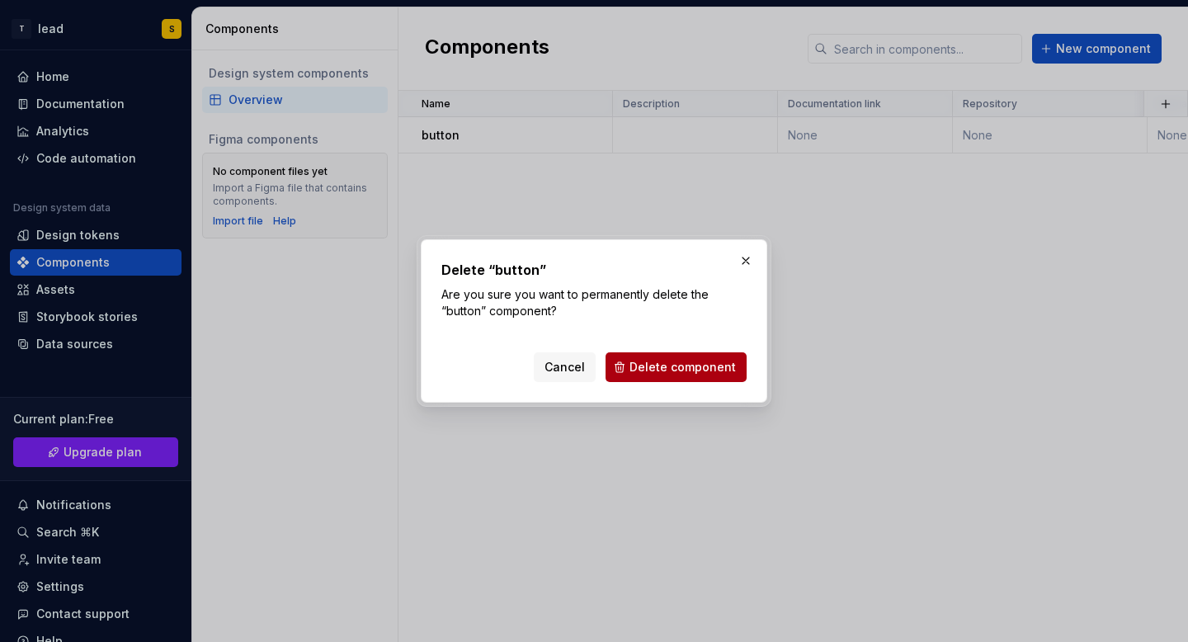
click at [666, 368] on span "Delete component" at bounding box center [682, 367] width 106 height 17
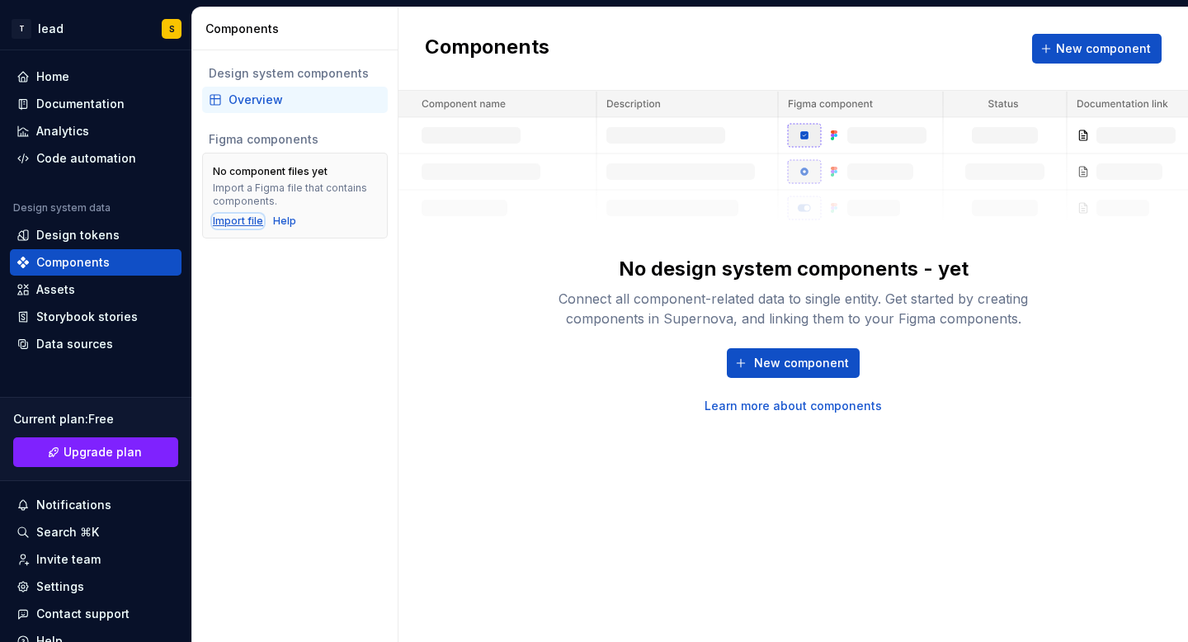
click at [238, 216] on div "Import file" at bounding box center [238, 221] width 50 height 13
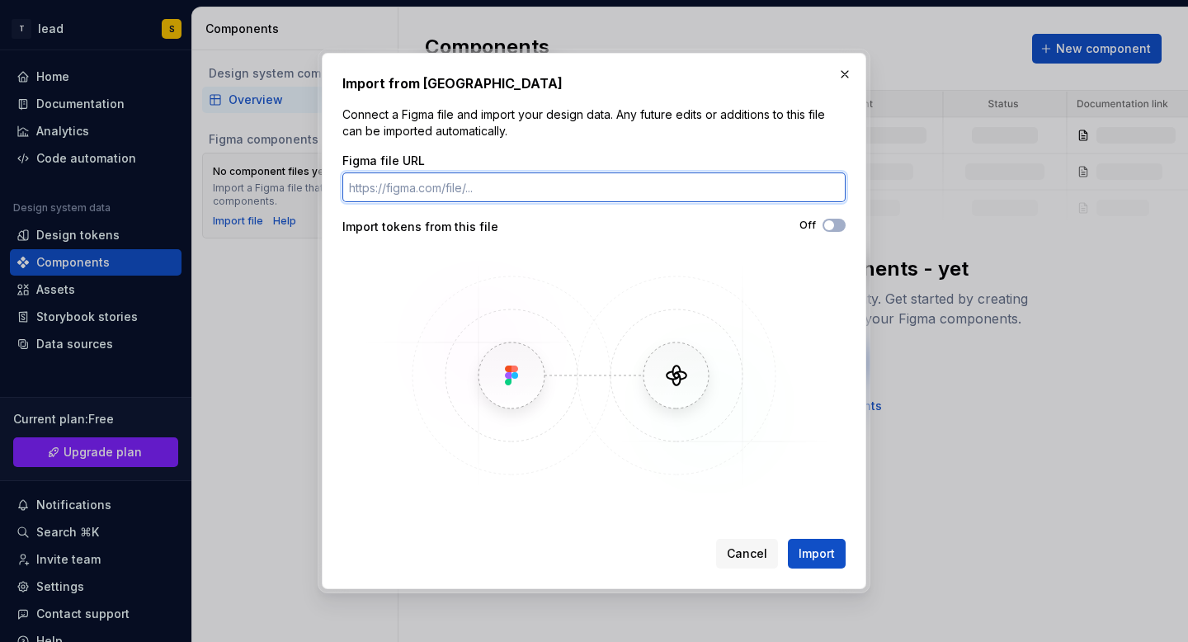
paste input "[URL][DOMAIN_NAME][PERSON_NAME][DATE]"
type input "[URL][DOMAIN_NAME][PERSON_NAME][DATE]"
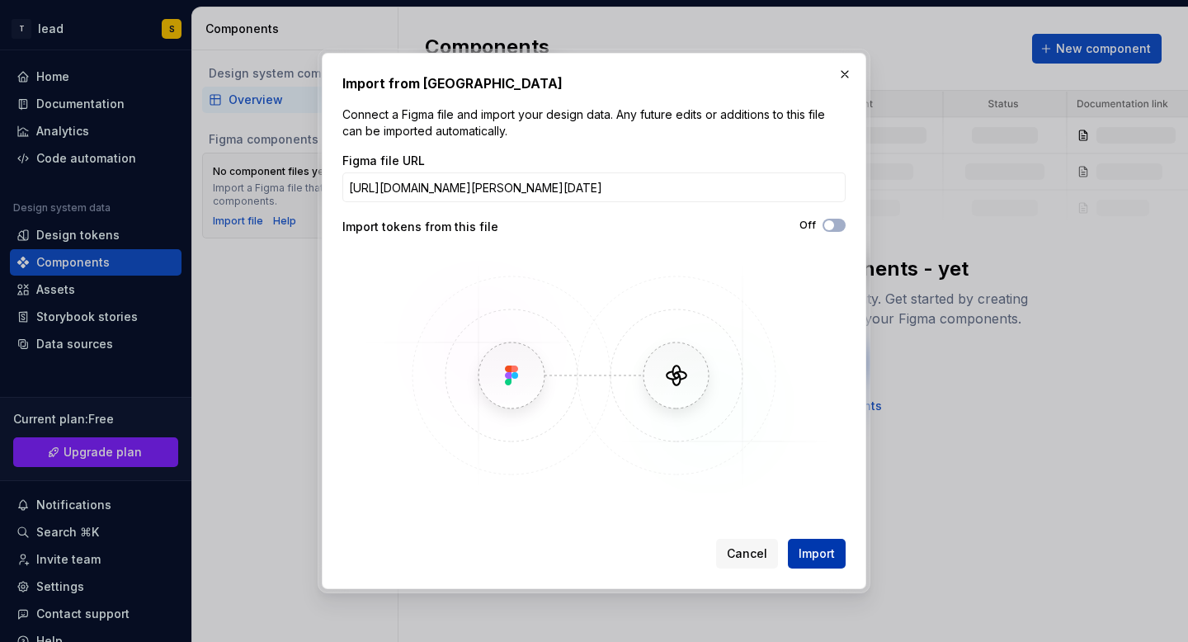
scroll to position [0, 0]
click at [809, 550] on span "Import" at bounding box center [817, 553] width 36 height 17
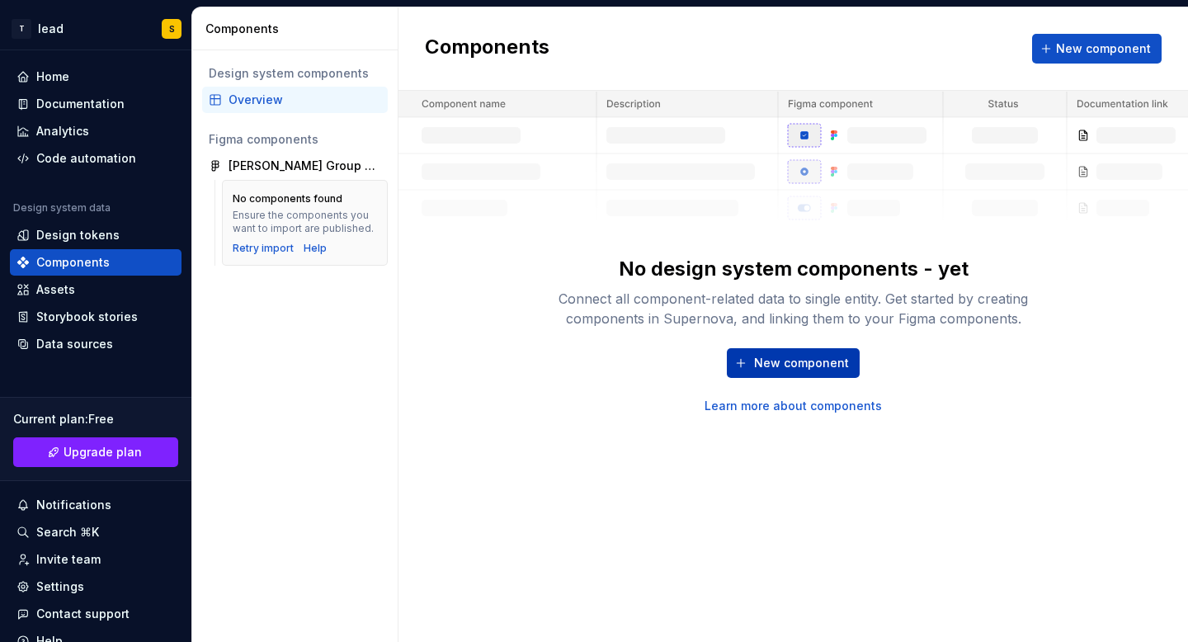
click at [762, 365] on span "New component" at bounding box center [801, 363] width 95 height 17
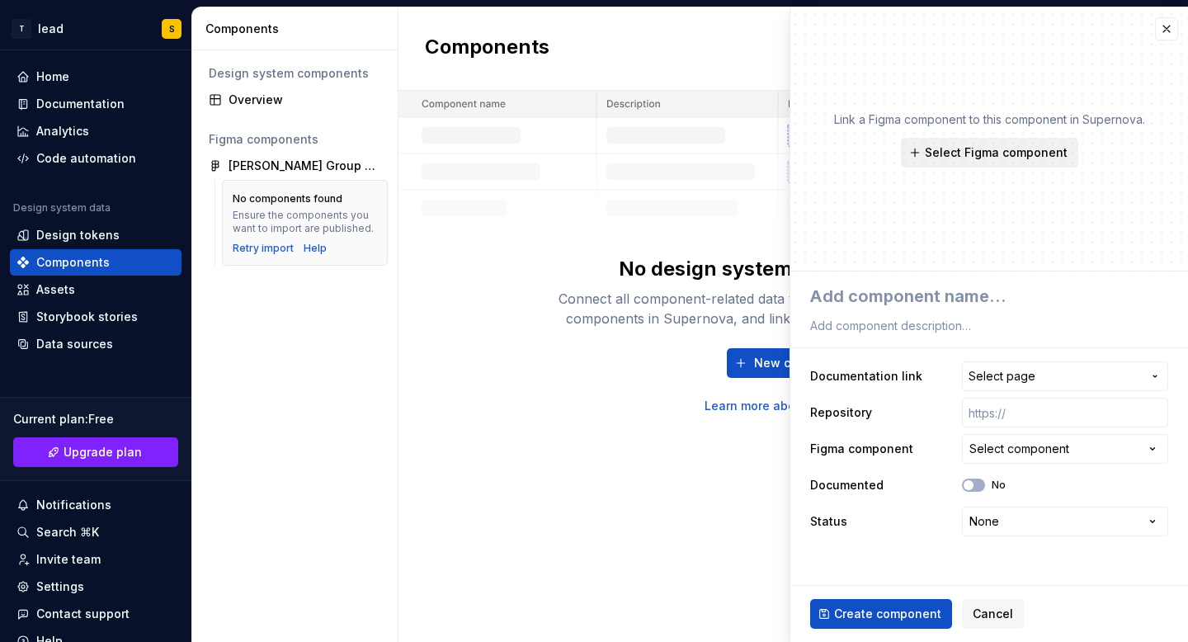
type textarea "*"
click at [1169, 33] on button "button" at bounding box center [1166, 28] width 23 height 23
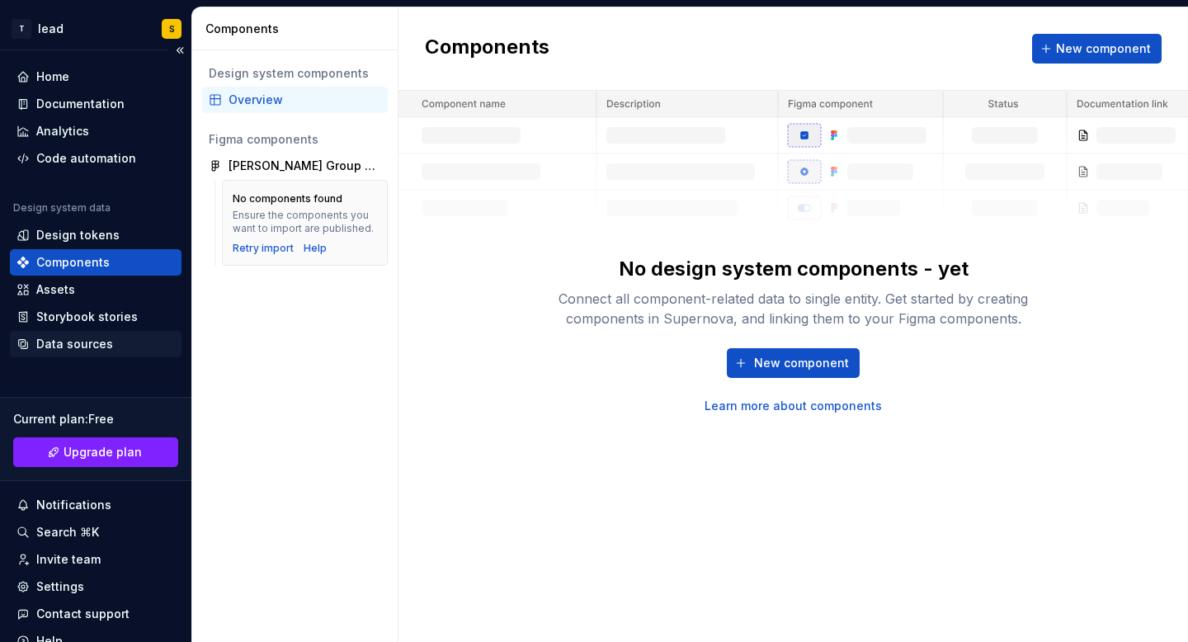
click at [60, 346] on div "Data sources" at bounding box center [74, 344] width 77 height 17
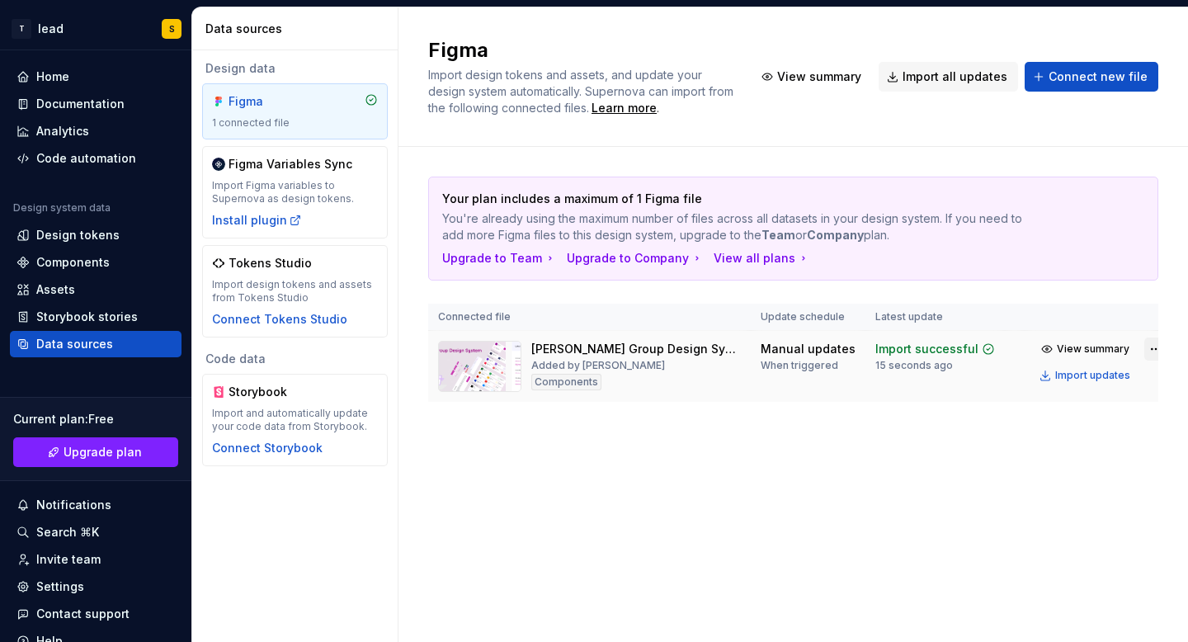
click at [1128, 354] on html "T lead S Home Documentation Analytics Code automation Design system data Design…" at bounding box center [594, 321] width 1188 height 642
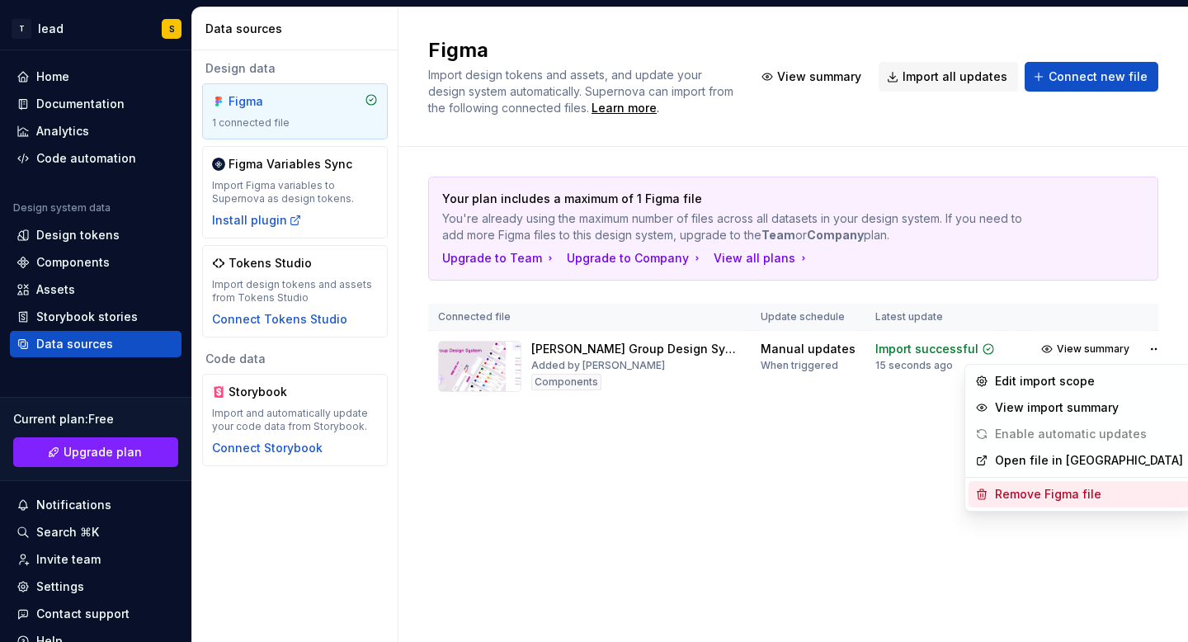
click at [1035, 499] on div "Remove Figma file" at bounding box center [1089, 494] width 188 height 17
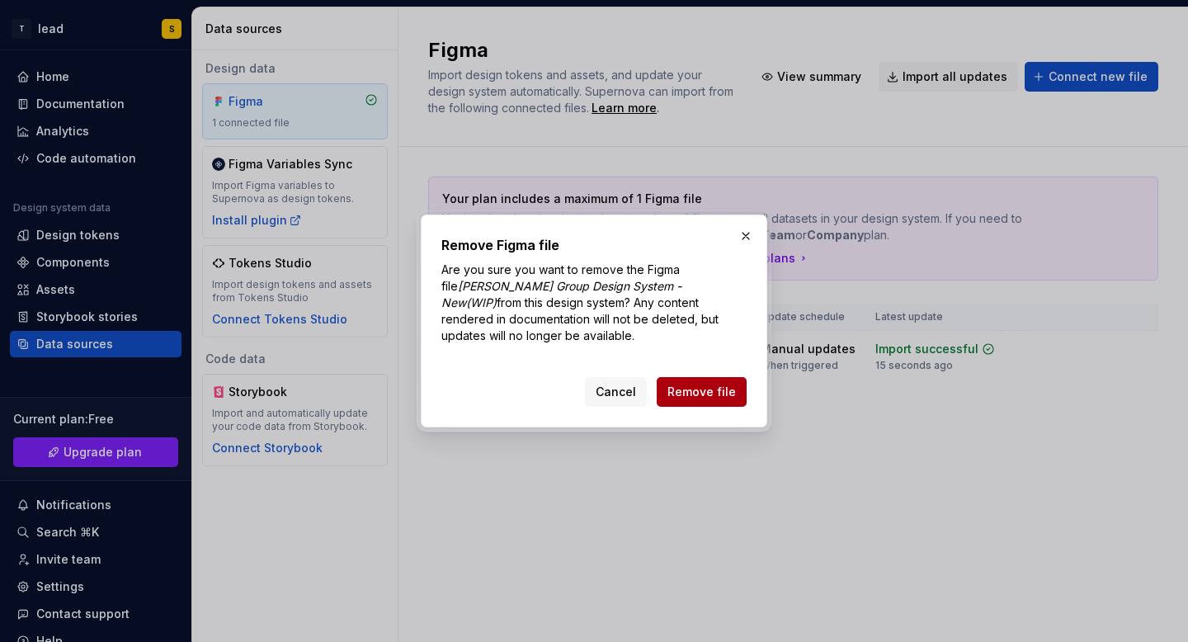
click at [727, 390] on span "Remove file" at bounding box center [701, 392] width 68 height 17
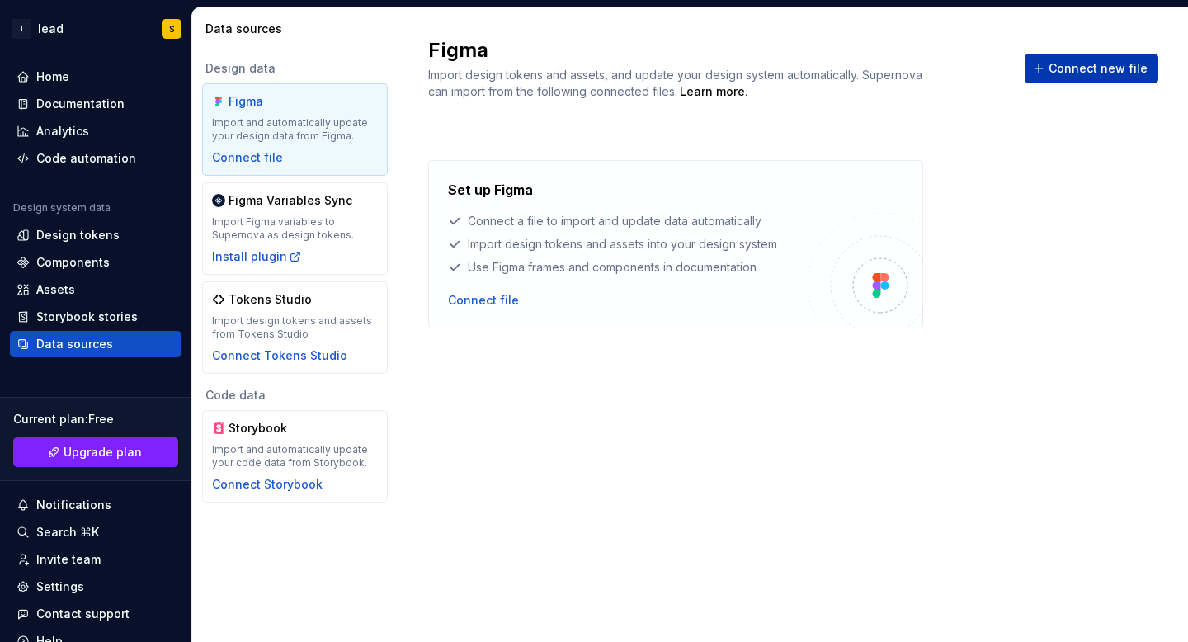
click at [1068, 68] on span "Connect new file" at bounding box center [1098, 68] width 99 height 17
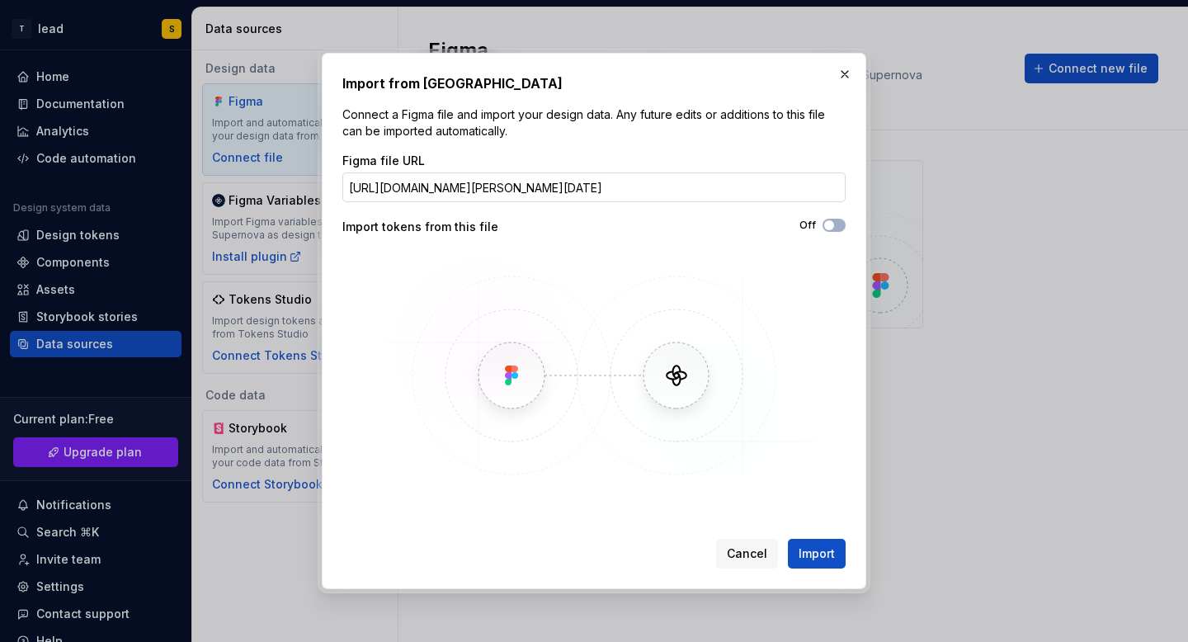
scroll to position [0, 319]
type input "[URL][DOMAIN_NAME][PERSON_NAME][DATE]"
click at [825, 548] on span "Import" at bounding box center [817, 553] width 36 height 17
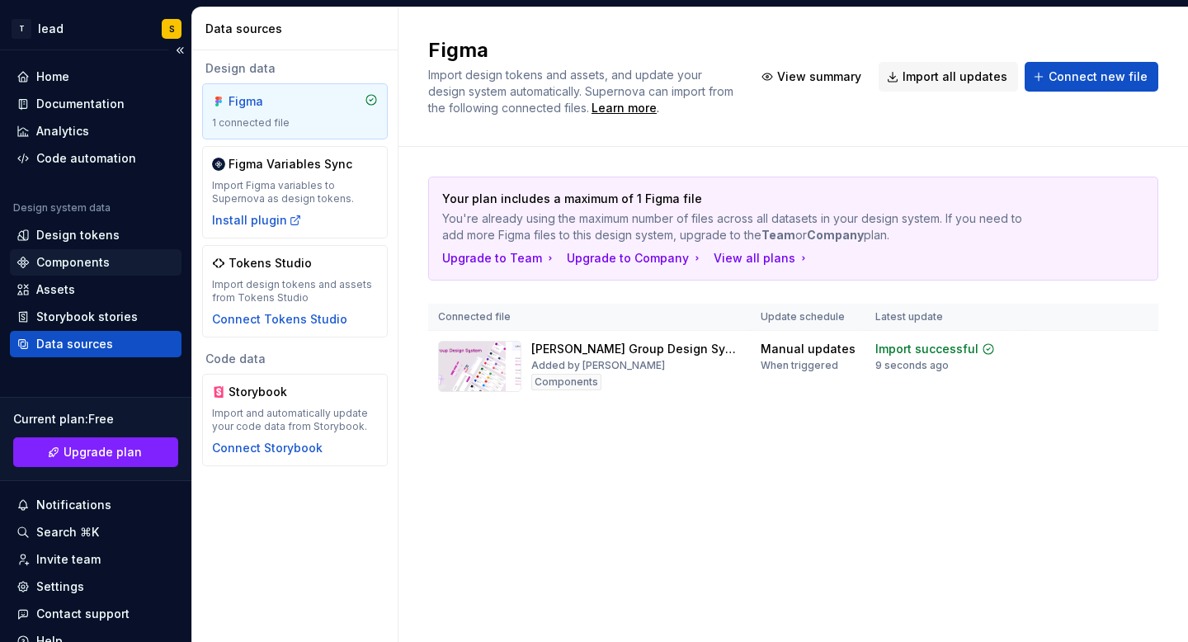
click at [89, 264] on div "Components" at bounding box center [72, 262] width 73 height 17
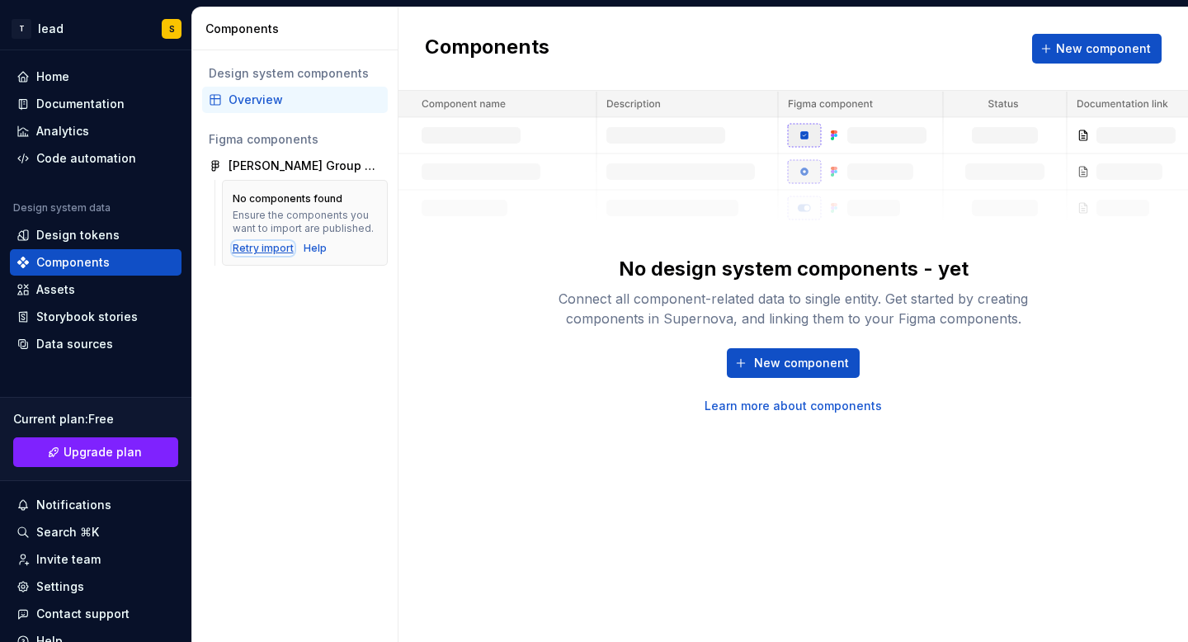
click at [259, 244] on div "Retry import" at bounding box center [263, 248] width 61 height 13
click at [83, 156] on div "Code automation" at bounding box center [86, 158] width 100 height 17
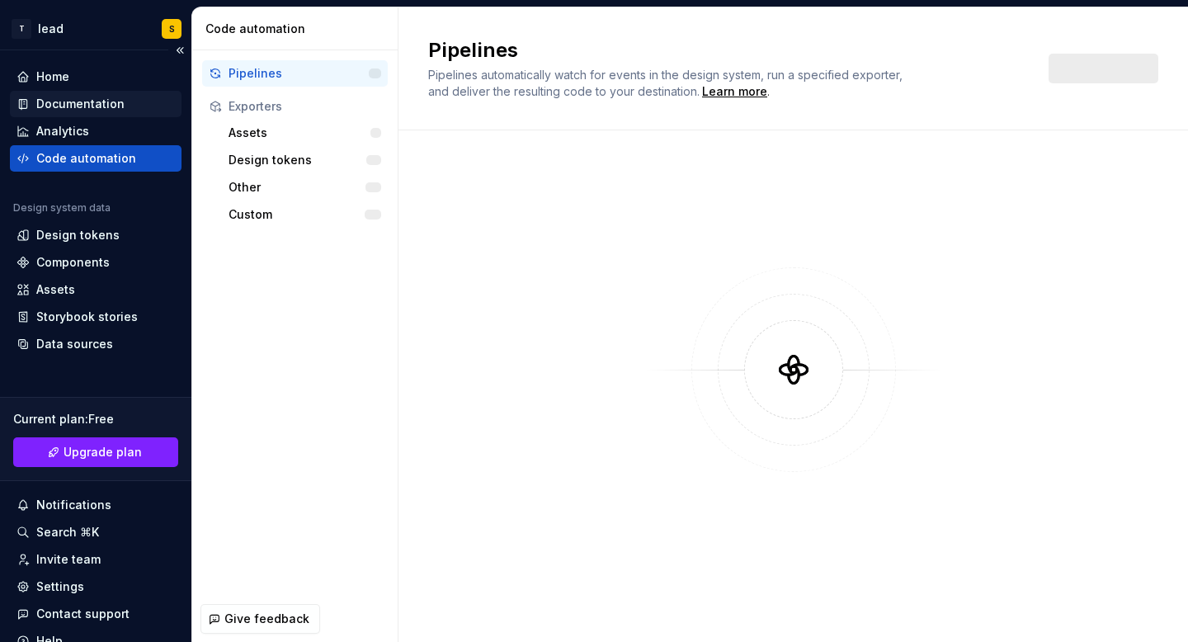
click at [79, 107] on div "Documentation" at bounding box center [80, 104] width 88 height 17
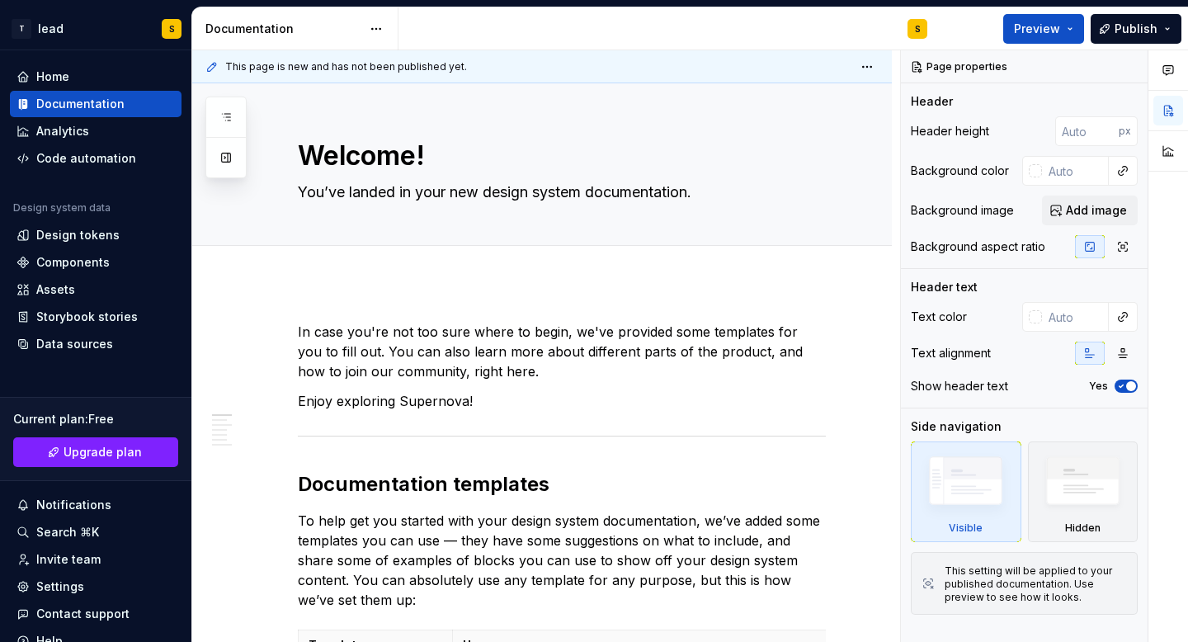
type textarea "*"
